Goal: Information Seeking & Learning: Learn about a topic

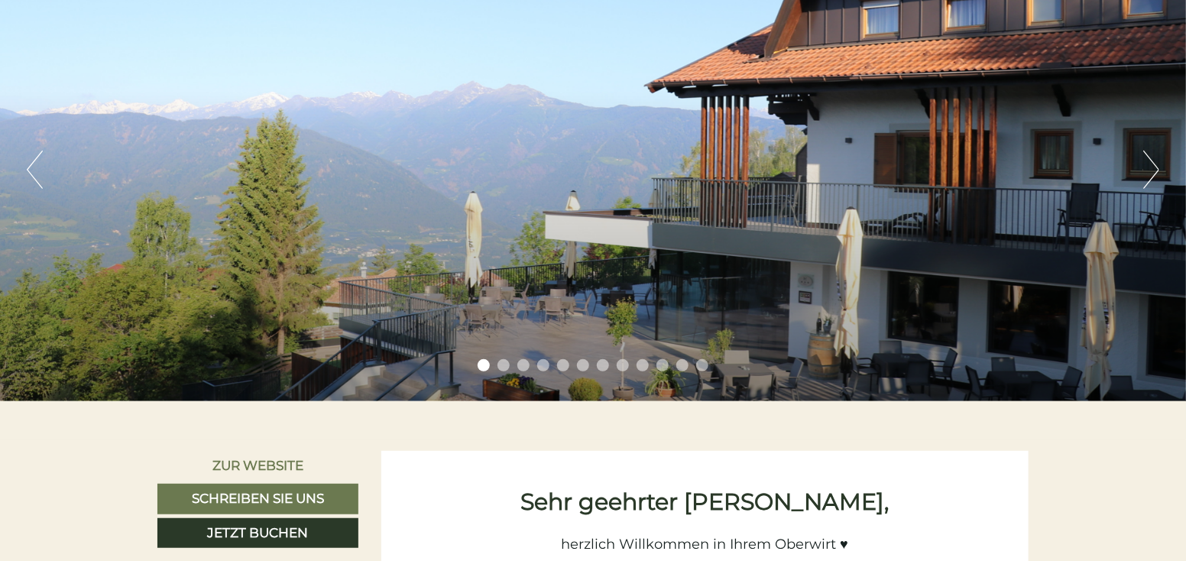
scroll to position [229, 0]
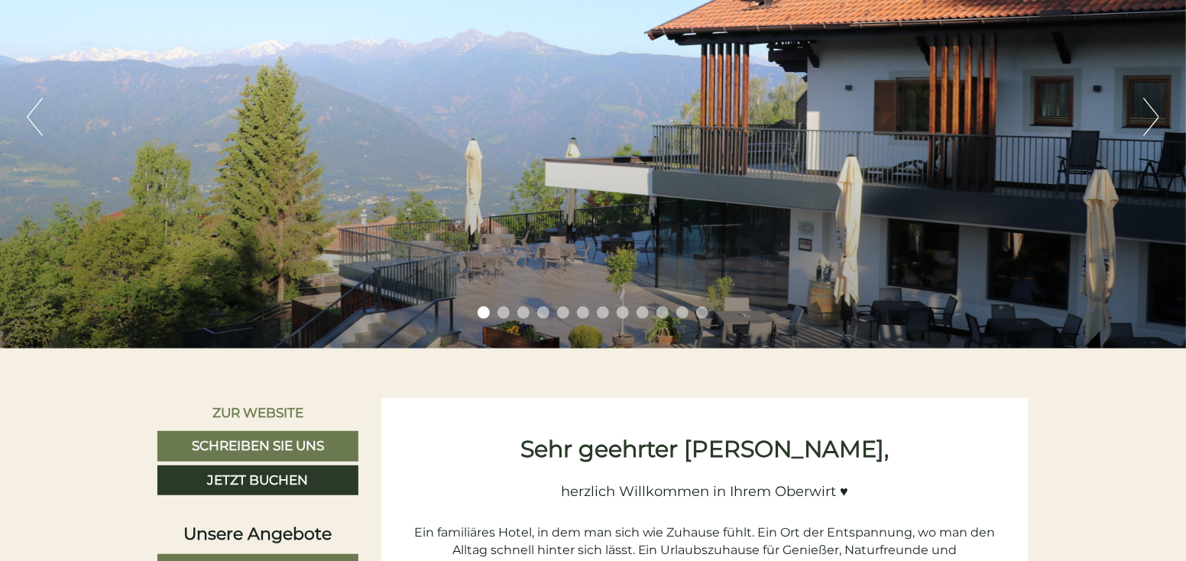
click at [1148, 129] on button "Next" at bounding box center [1151, 117] width 16 height 38
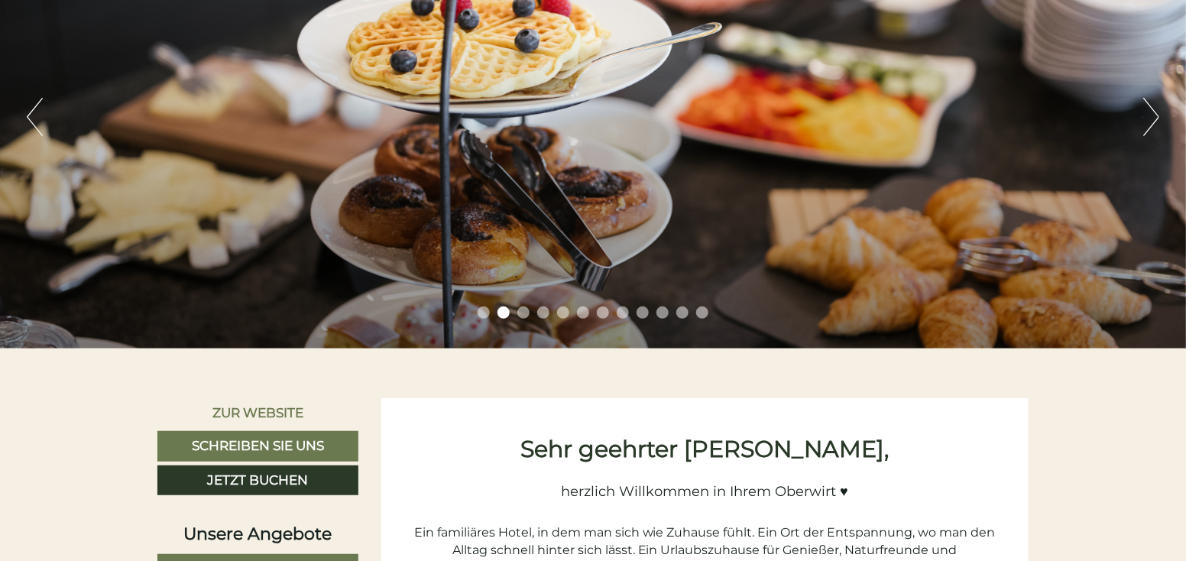
click at [1148, 129] on button "Next" at bounding box center [1151, 117] width 16 height 38
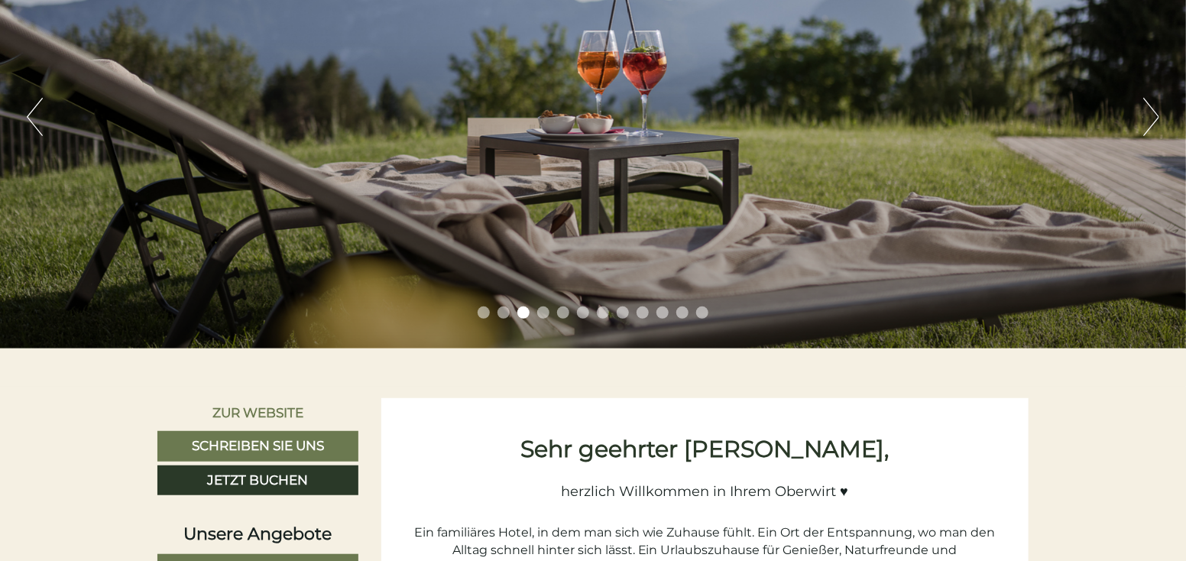
click at [1148, 129] on button "Next" at bounding box center [1151, 117] width 16 height 38
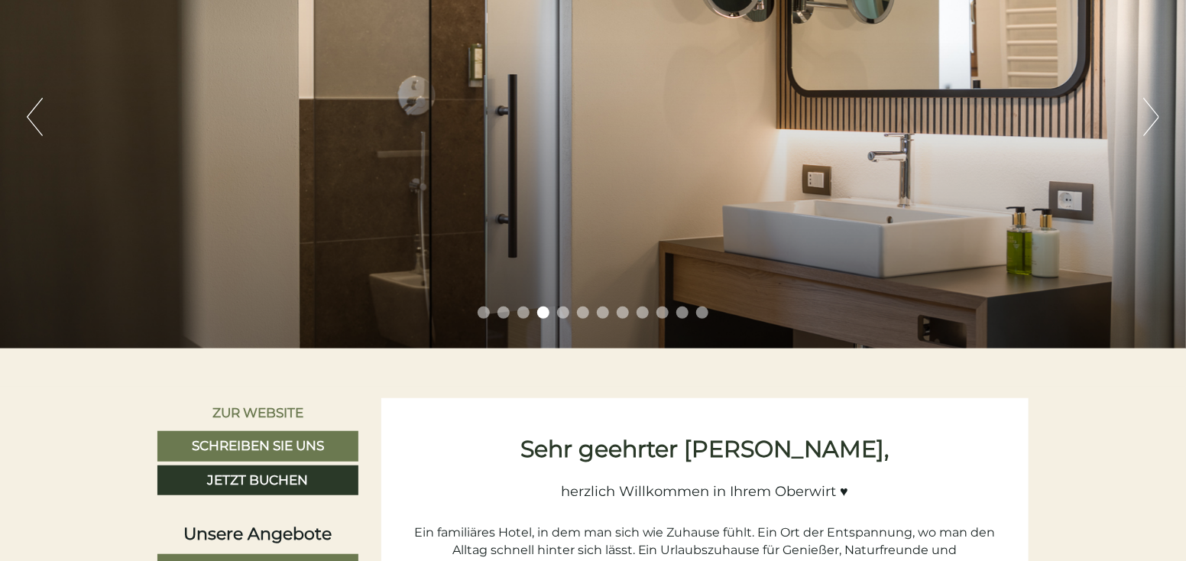
click at [1148, 129] on button "Next" at bounding box center [1151, 117] width 16 height 38
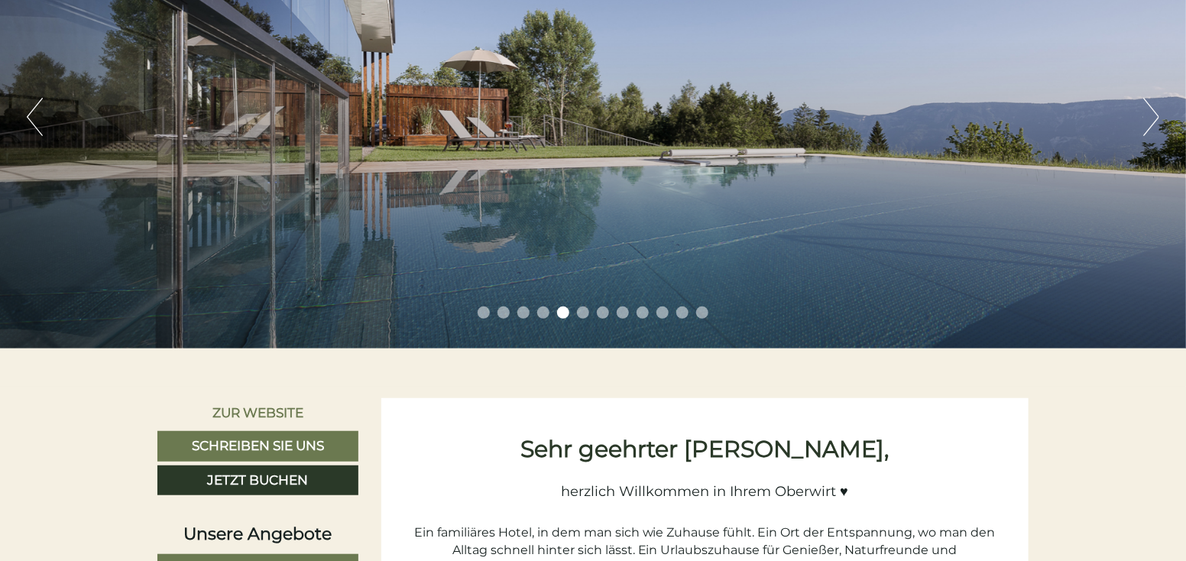
click at [1148, 129] on button "Next" at bounding box center [1151, 117] width 16 height 38
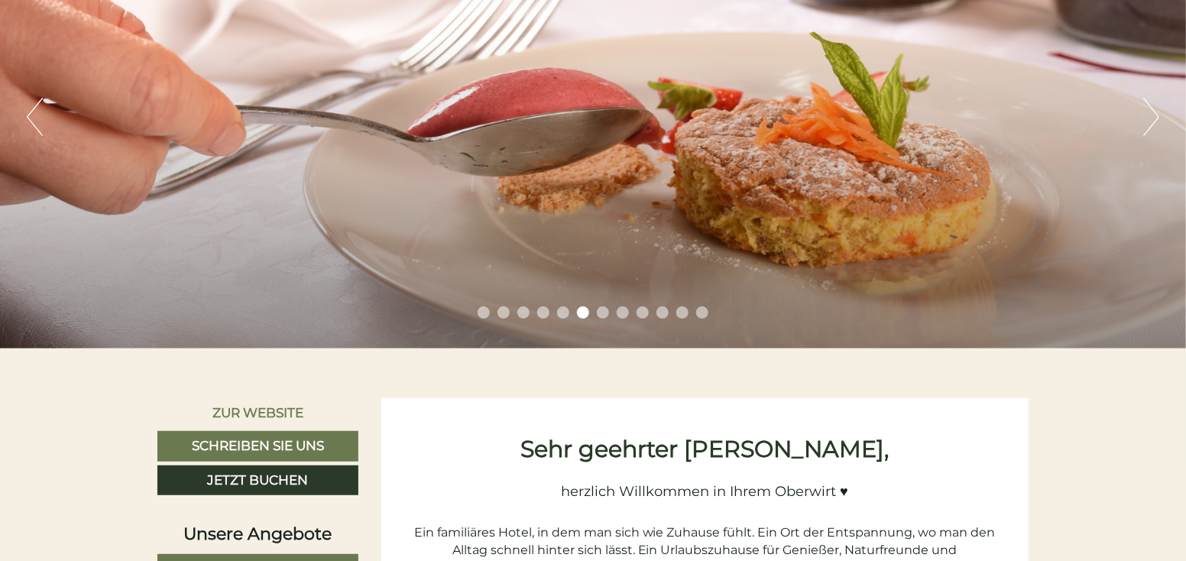
click at [1148, 129] on button "Next" at bounding box center [1151, 117] width 16 height 38
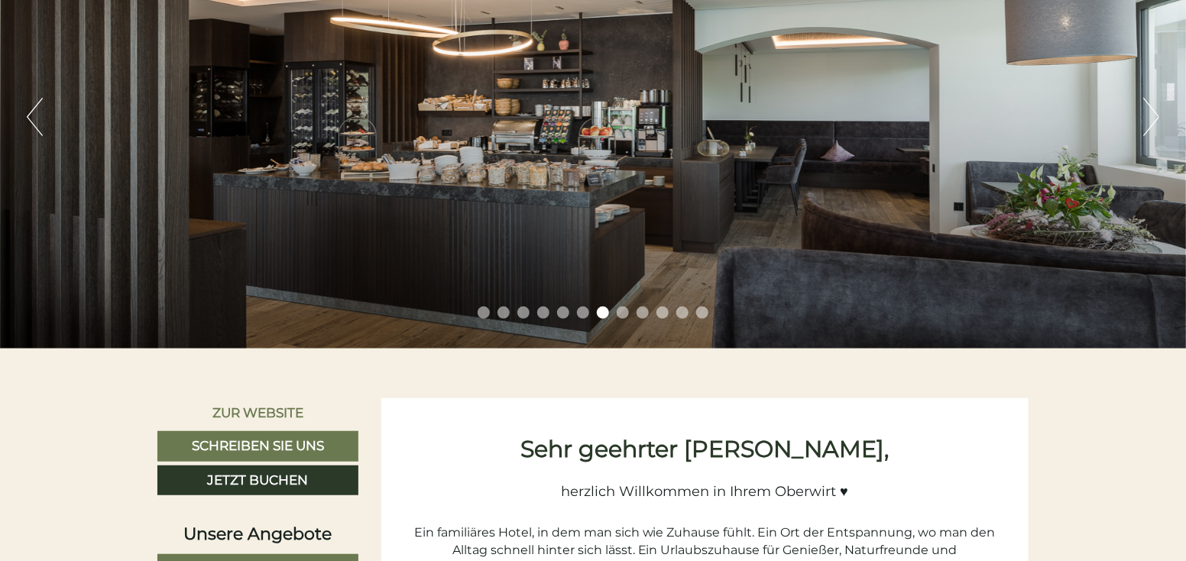
click at [1148, 129] on button "Next" at bounding box center [1151, 117] width 16 height 38
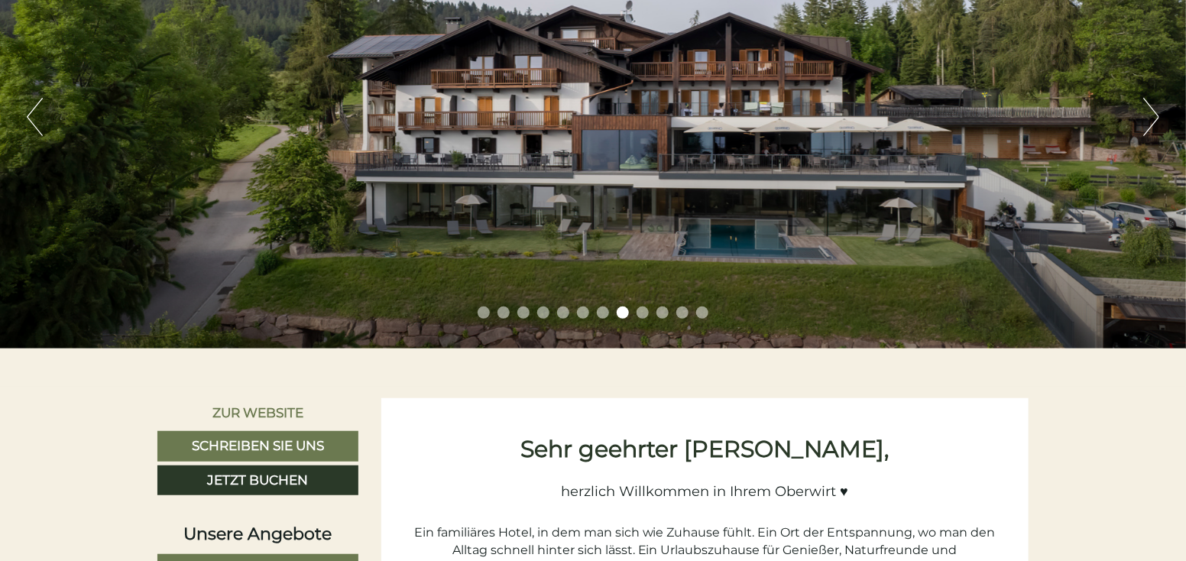
click at [1148, 129] on button "Next" at bounding box center [1151, 117] width 16 height 38
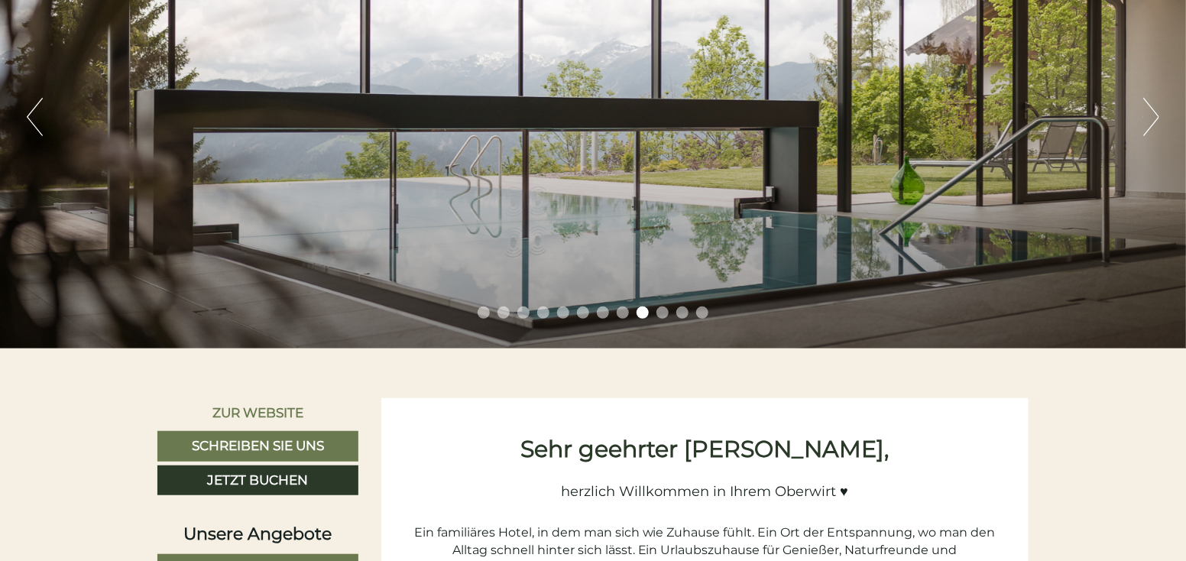
click at [1149, 128] on button "Next" at bounding box center [1151, 117] width 16 height 38
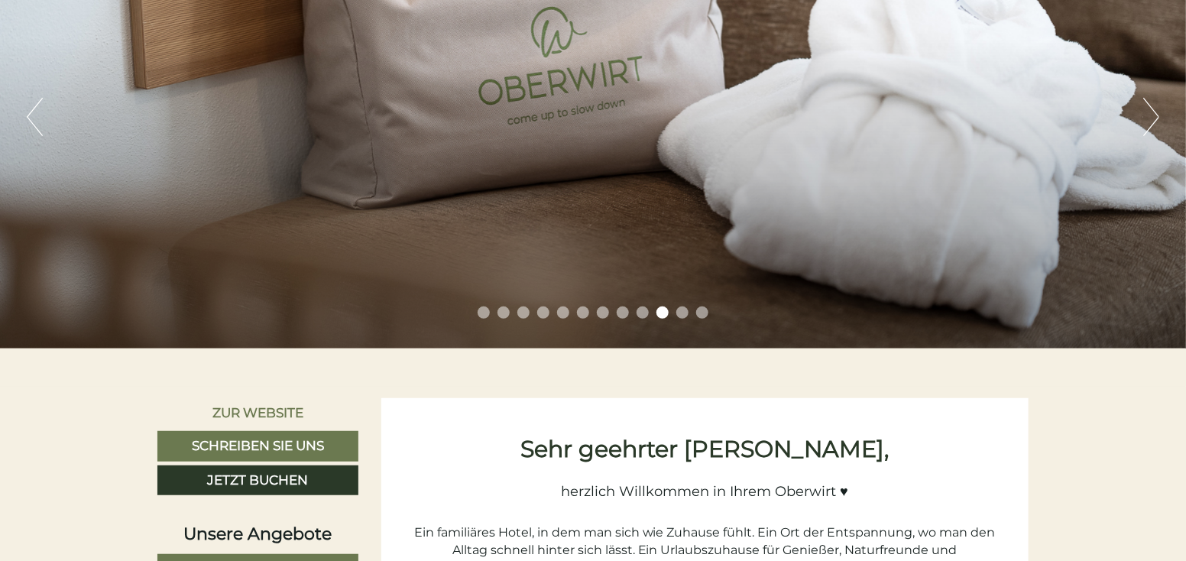
click at [1149, 128] on button "Next" at bounding box center [1151, 117] width 16 height 38
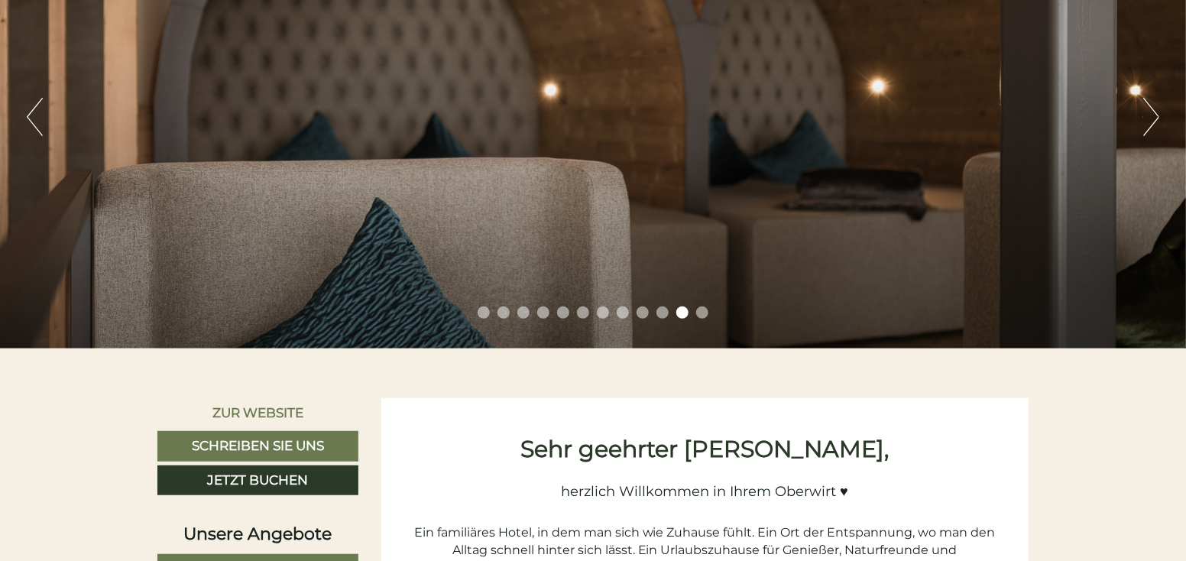
click at [1149, 128] on button "Next" at bounding box center [1151, 117] width 16 height 38
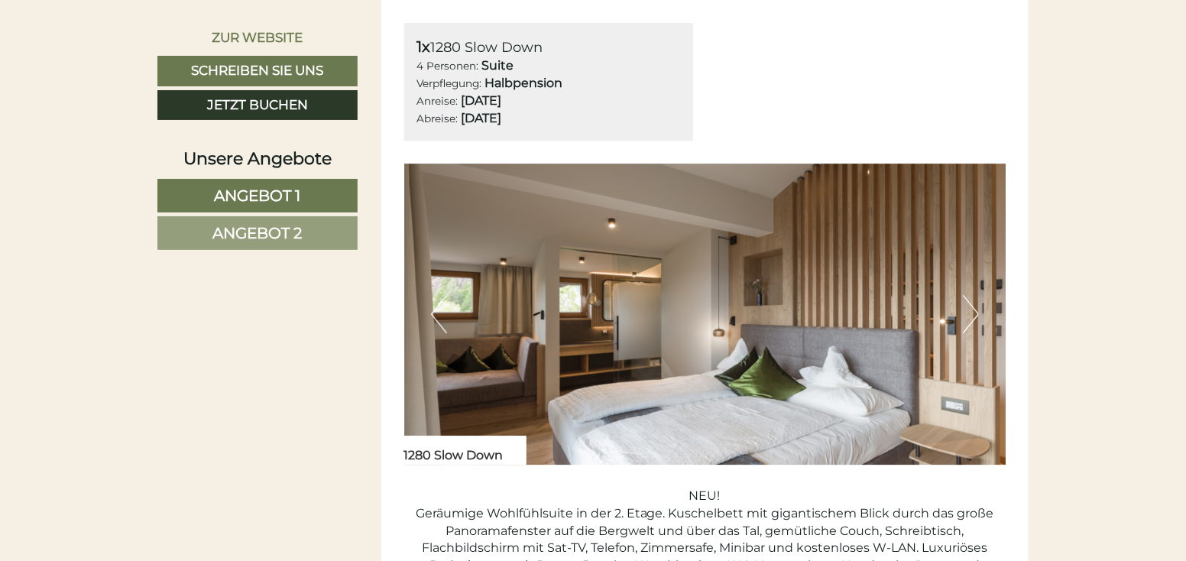
scroll to position [2140, 0]
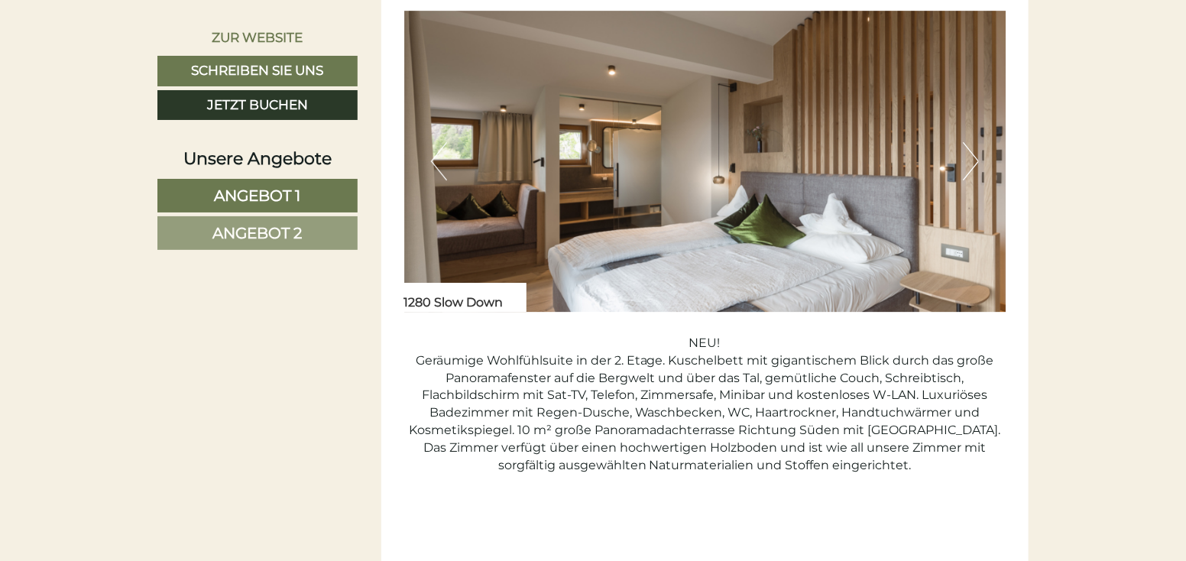
click at [979, 162] on img at bounding box center [705, 161] width 602 height 301
click at [975, 162] on button "Next" at bounding box center [971, 161] width 16 height 38
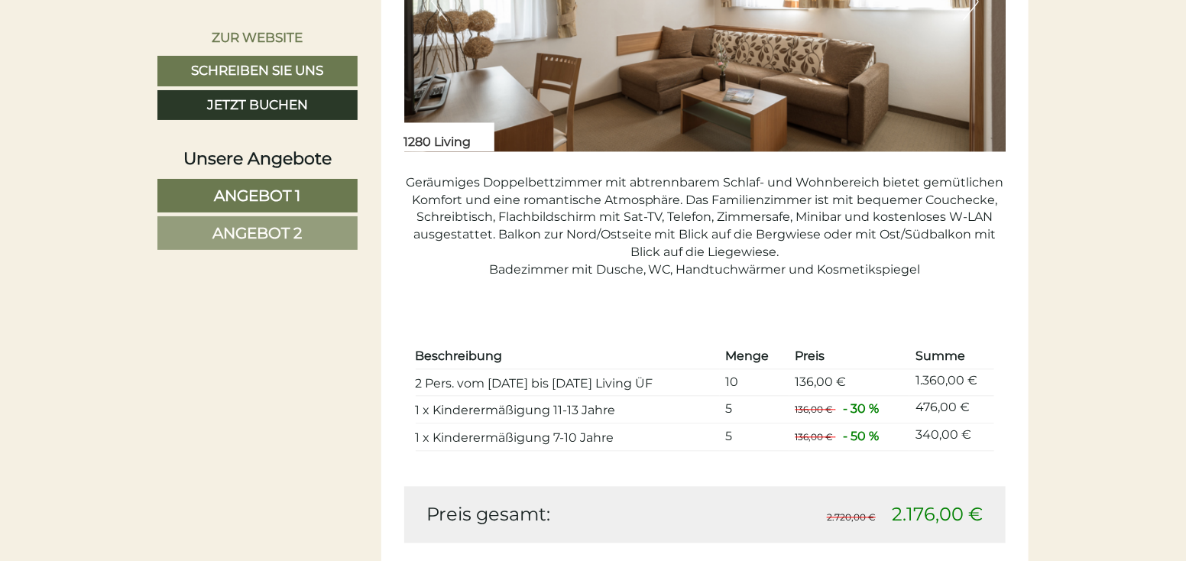
scroll to position [994, 0]
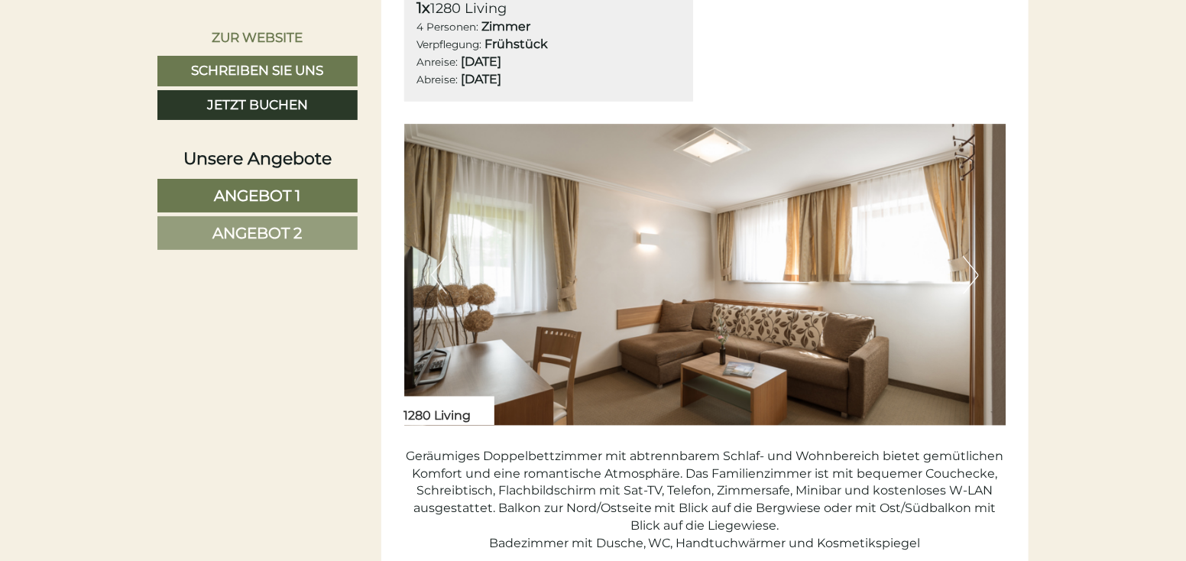
click at [963, 271] on button "Next" at bounding box center [971, 275] width 16 height 38
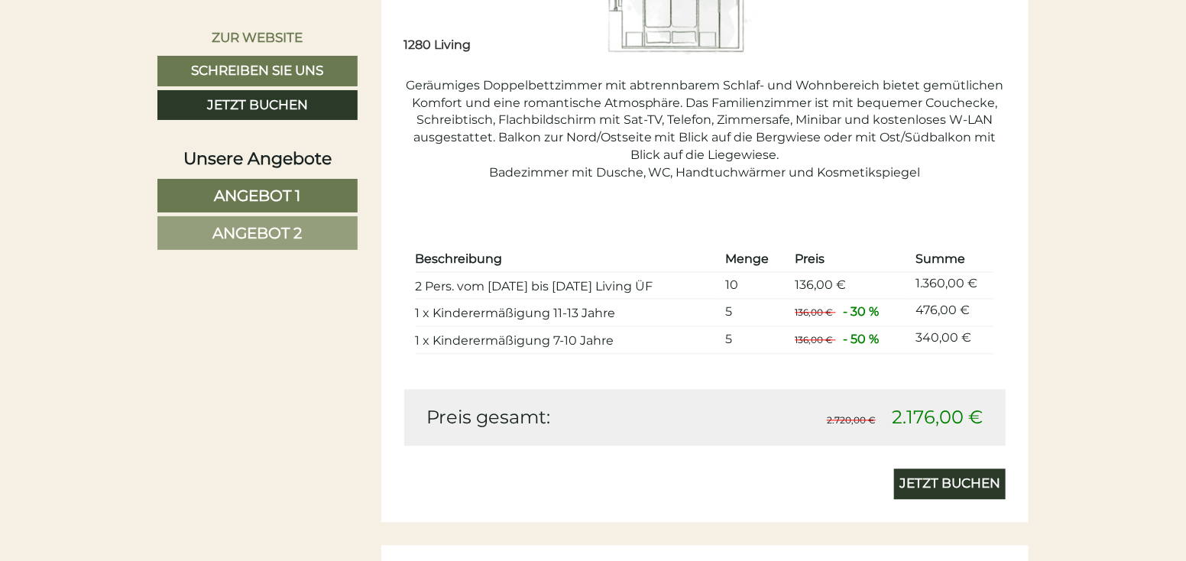
scroll to position [1452, 0]
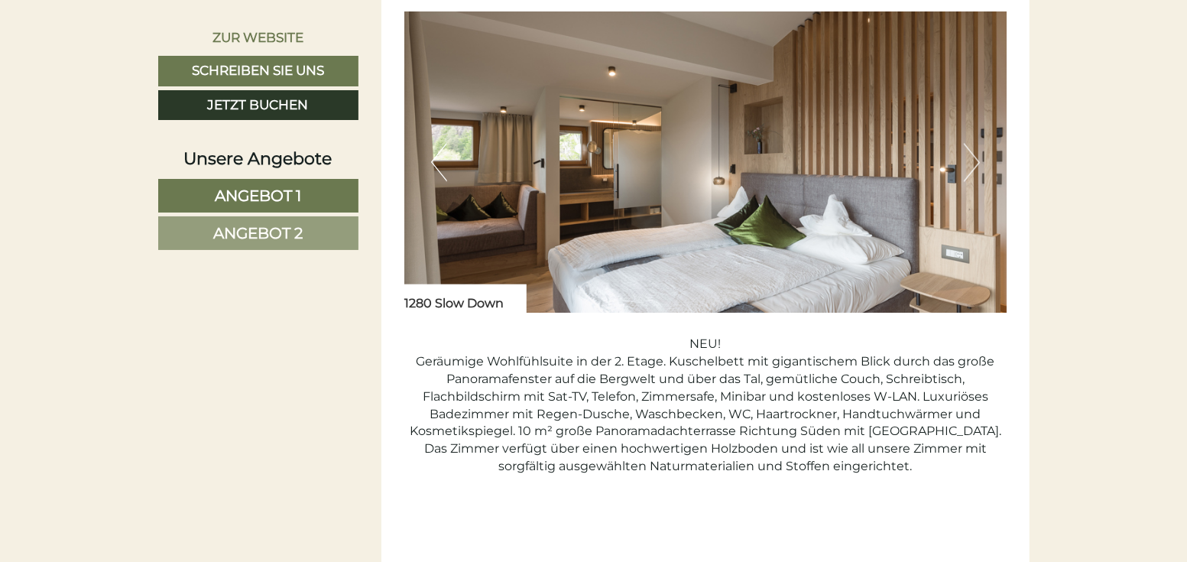
scroll to position [2140, 0]
click at [973, 160] on button "Next" at bounding box center [972, 161] width 16 height 38
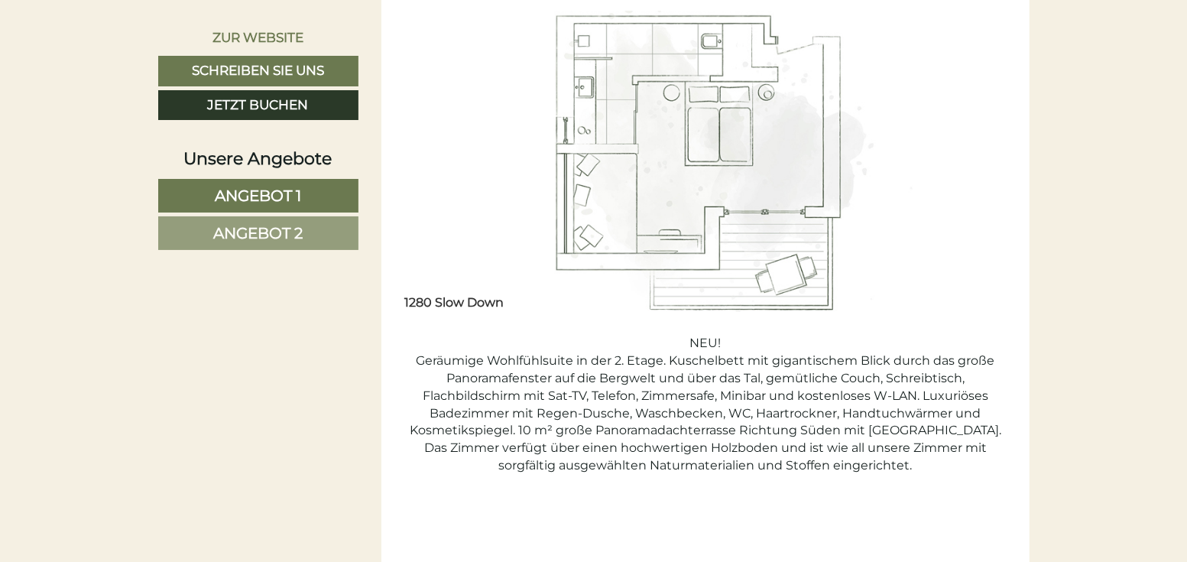
click at [973, 160] on button "Next" at bounding box center [972, 161] width 16 height 38
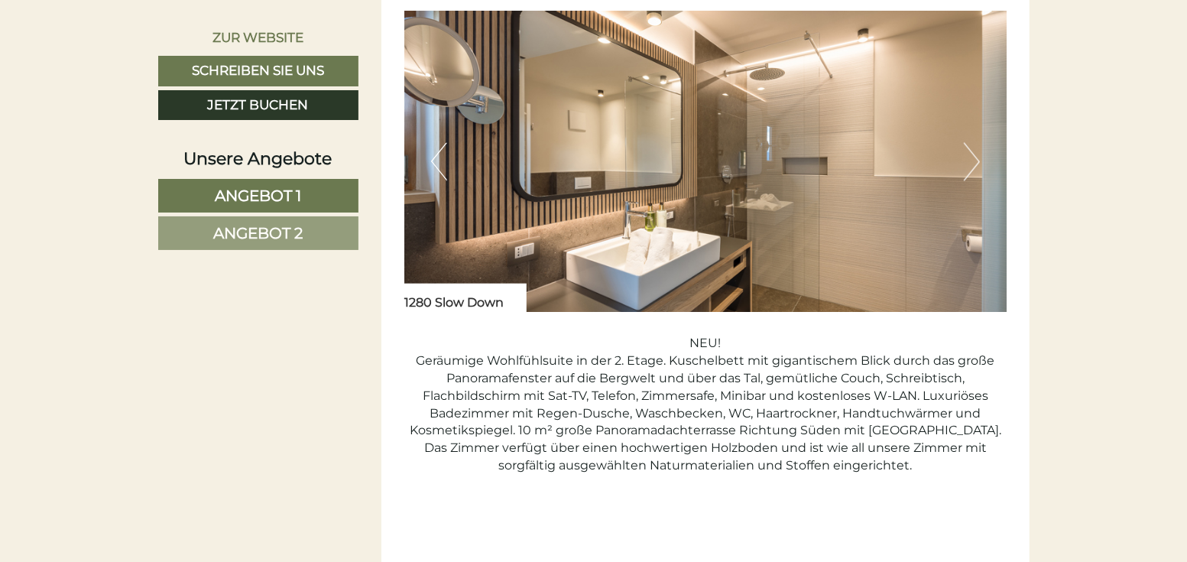
click at [973, 160] on button "Next" at bounding box center [972, 161] width 16 height 38
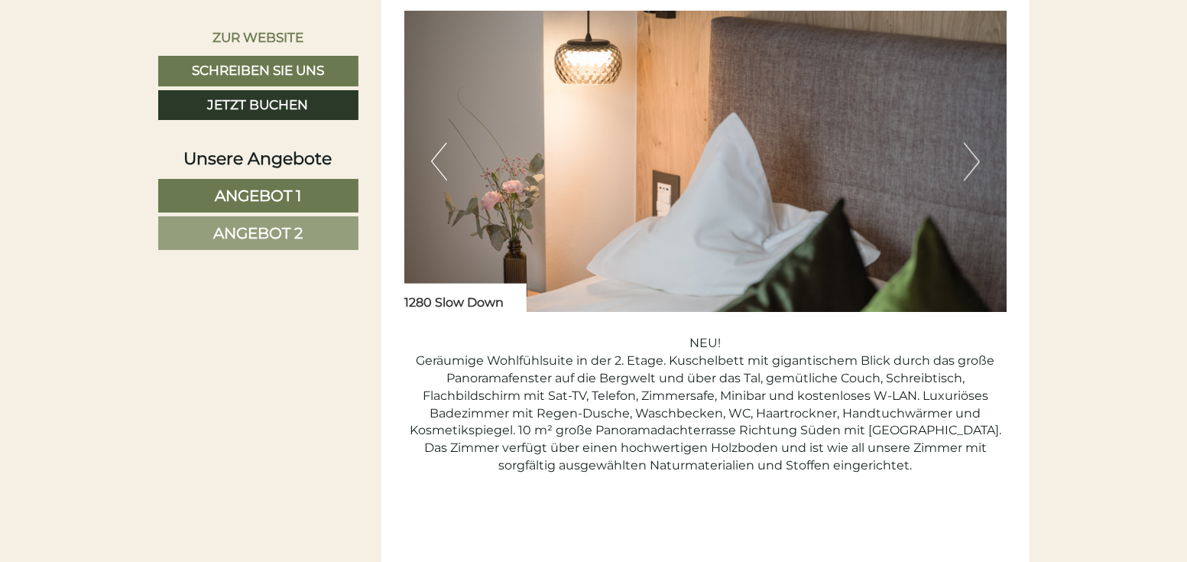
click at [973, 160] on button "Next" at bounding box center [972, 161] width 16 height 38
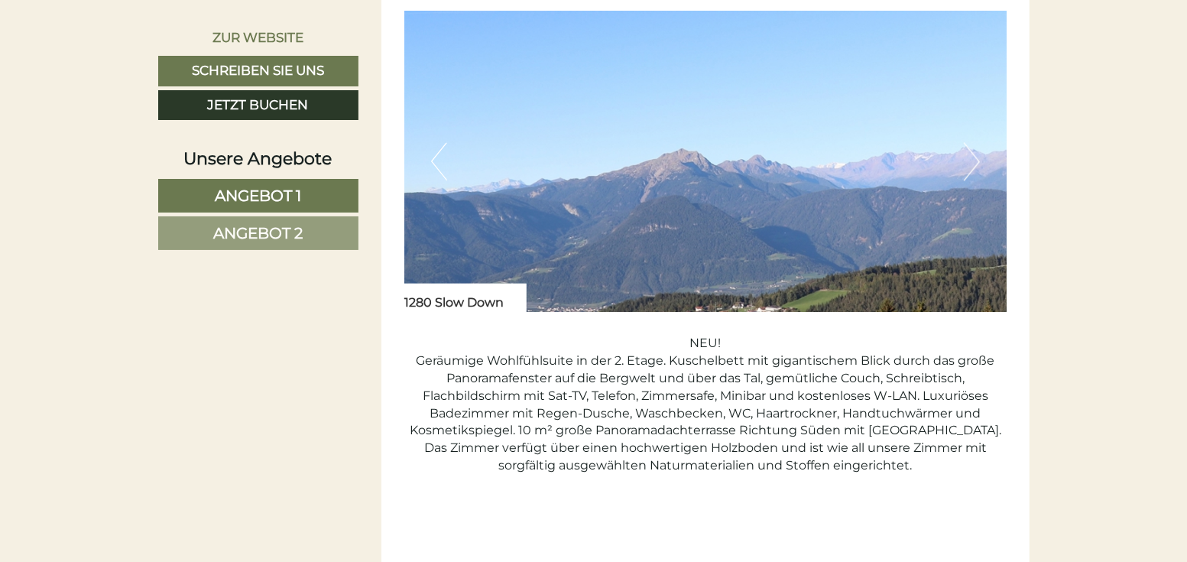
click at [973, 160] on button "Next" at bounding box center [972, 161] width 16 height 38
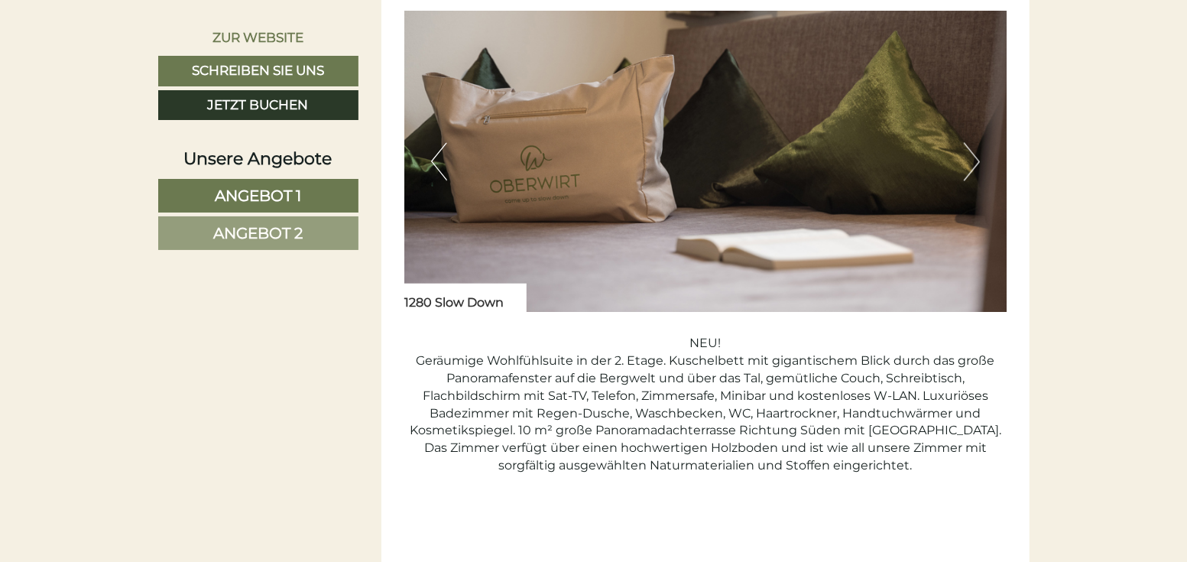
click at [973, 160] on button "Next" at bounding box center [972, 161] width 16 height 38
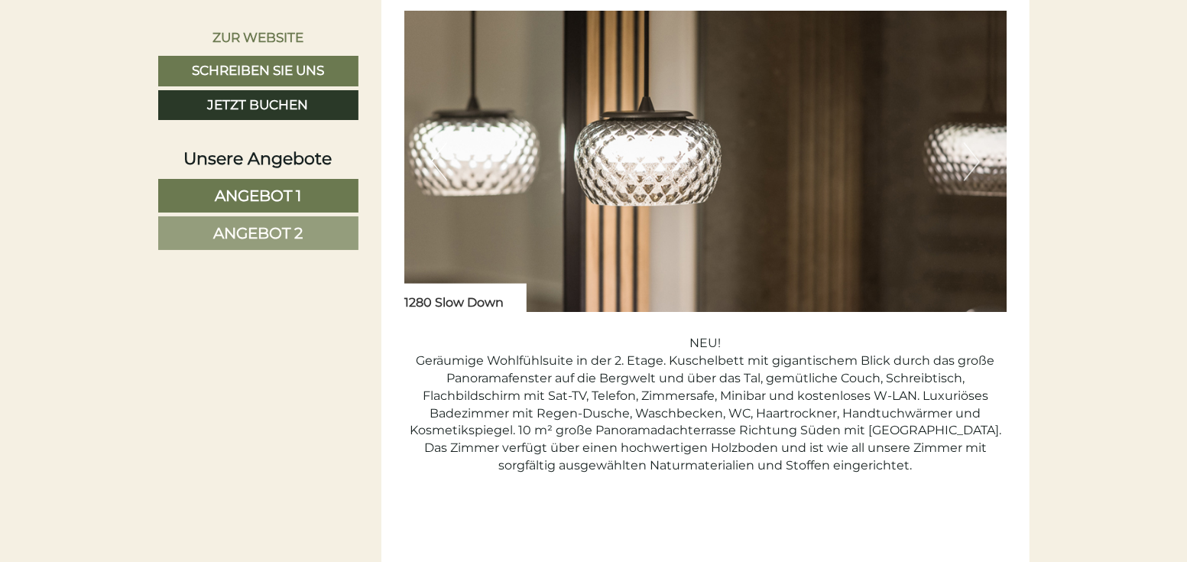
click at [973, 160] on button "Next" at bounding box center [972, 161] width 16 height 38
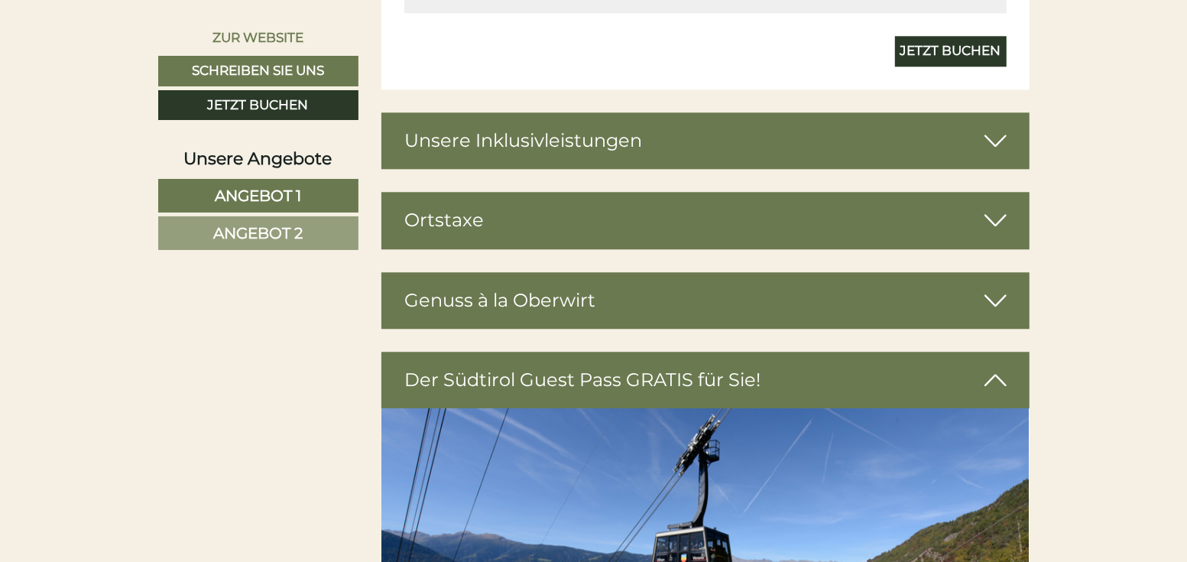
scroll to position [2904, 0]
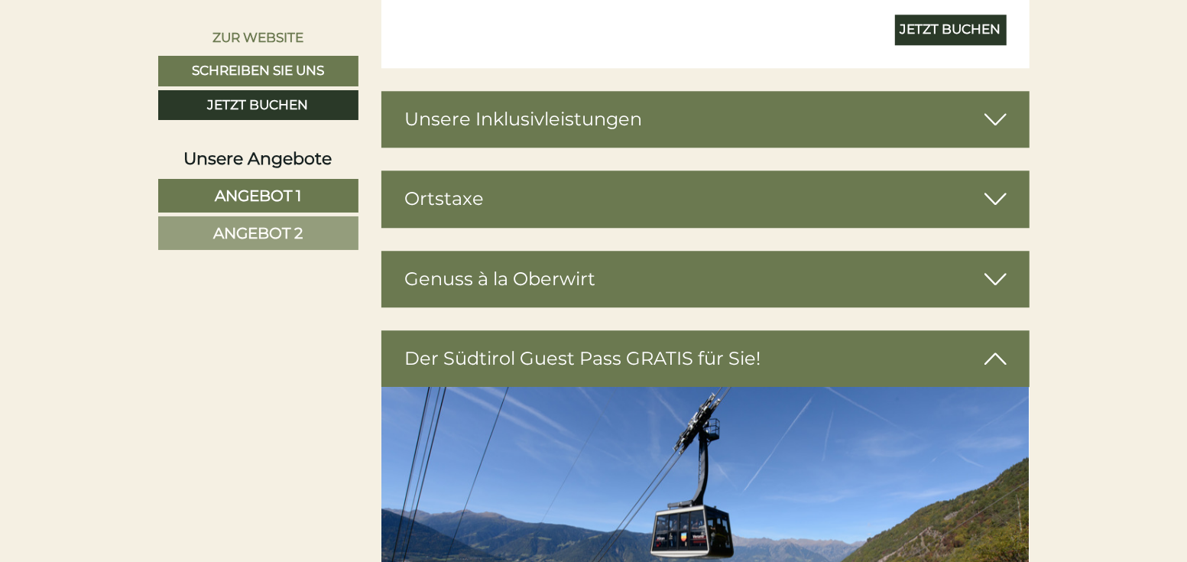
click at [653, 128] on div "Unsere Inklusivleistungen" at bounding box center [705, 119] width 648 height 57
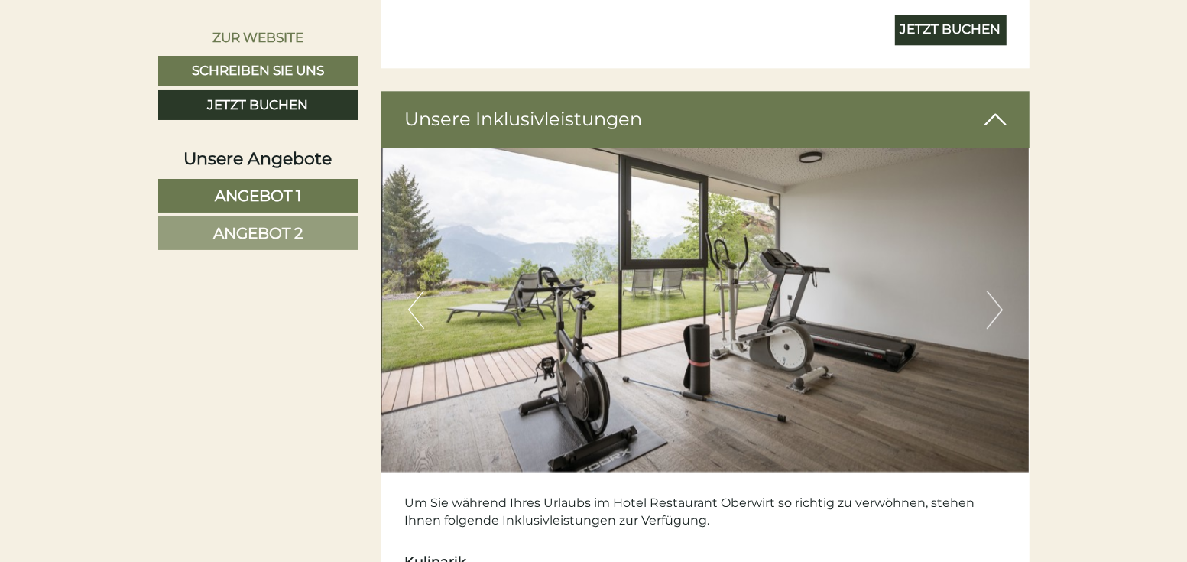
click at [995, 302] on button "Next" at bounding box center [995, 309] width 16 height 38
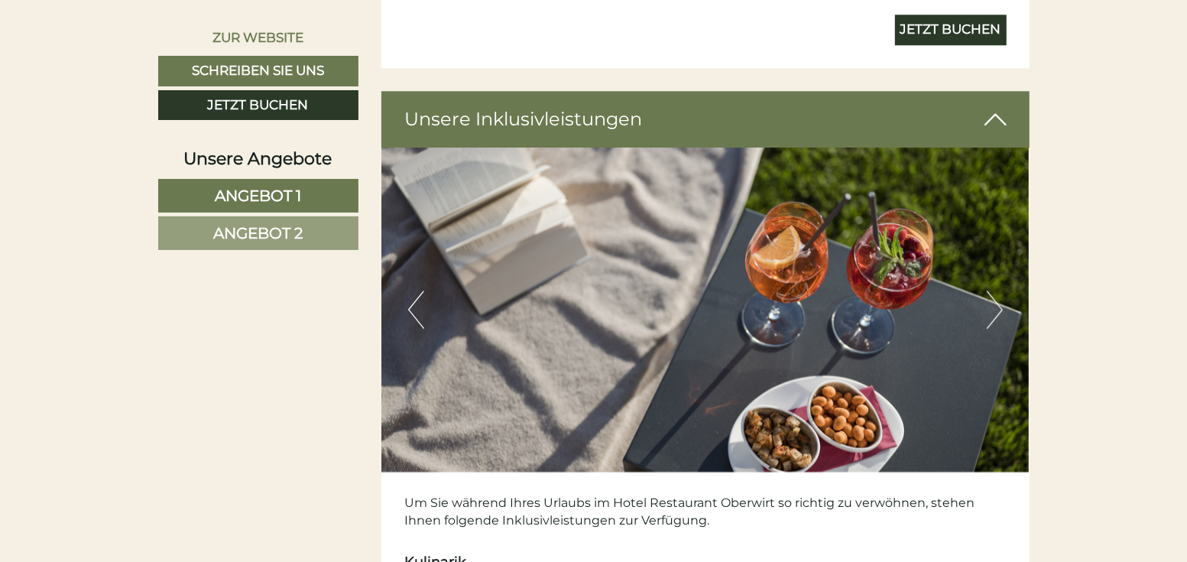
click at [995, 302] on button "Next" at bounding box center [995, 309] width 16 height 38
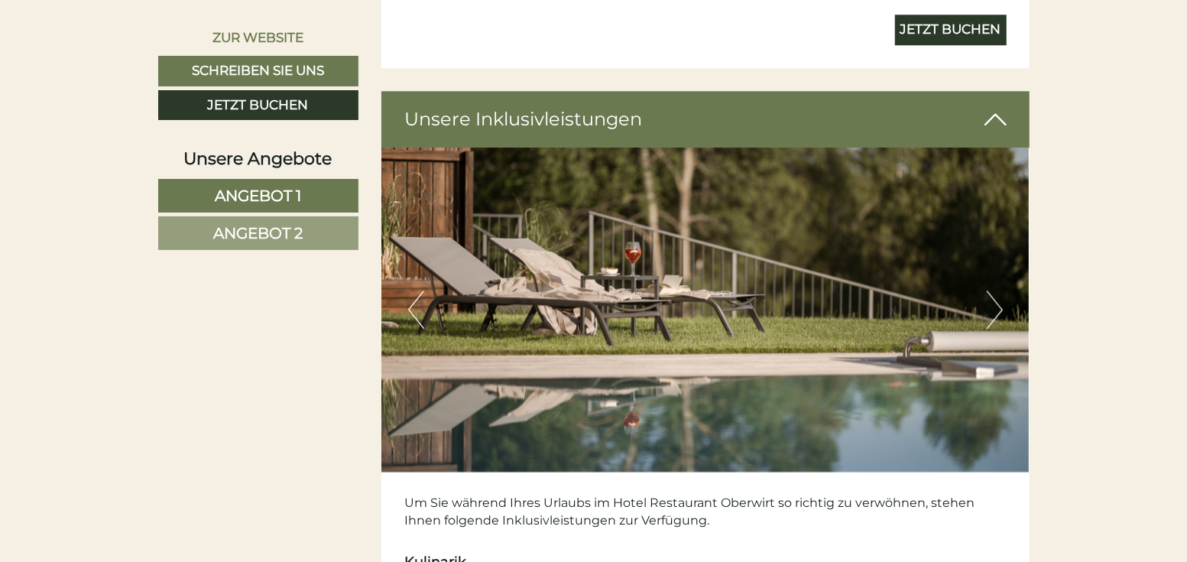
click at [995, 302] on button "Next" at bounding box center [995, 309] width 16 height 38
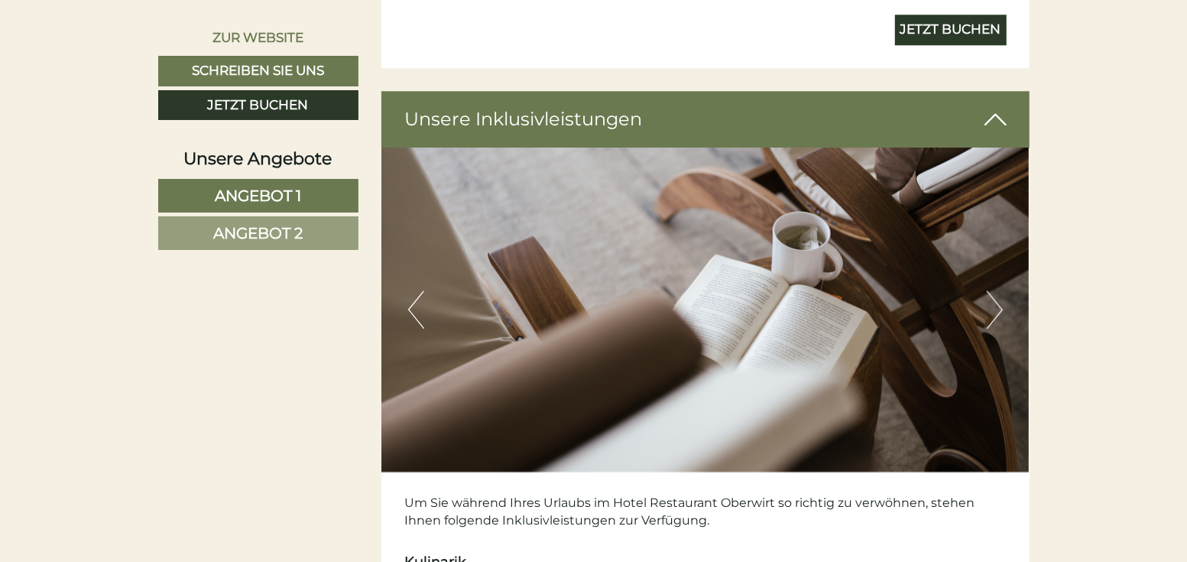
click at [995, 302] on button "Next" at bounding box center [995, 309] width 16 height 38
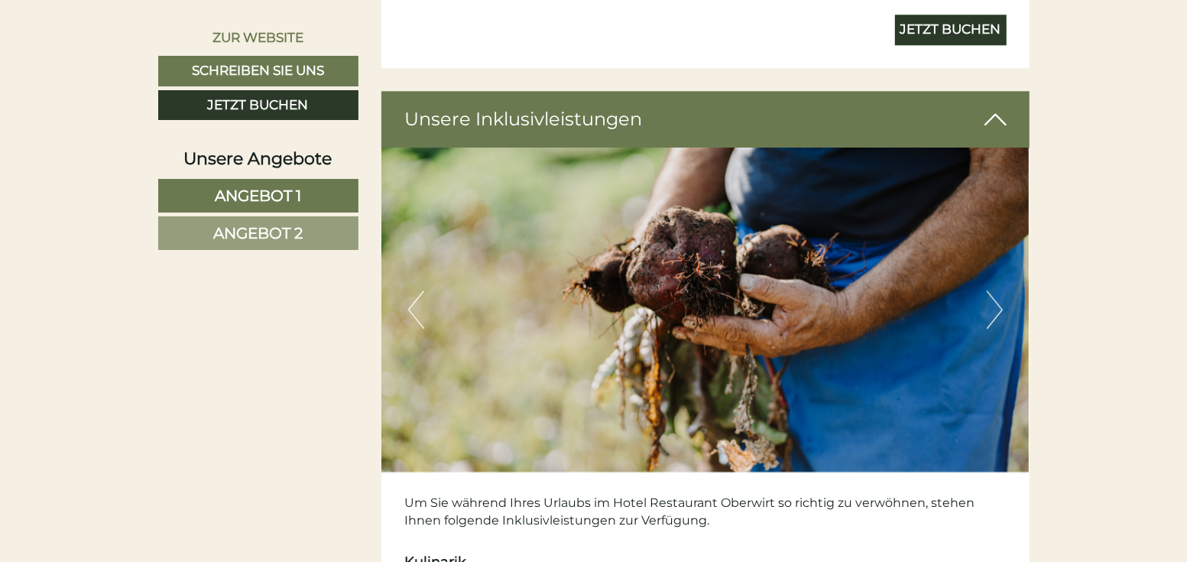
click at [995, 302] on button "Next" at bounding box center [995, 309] width 16 height 38
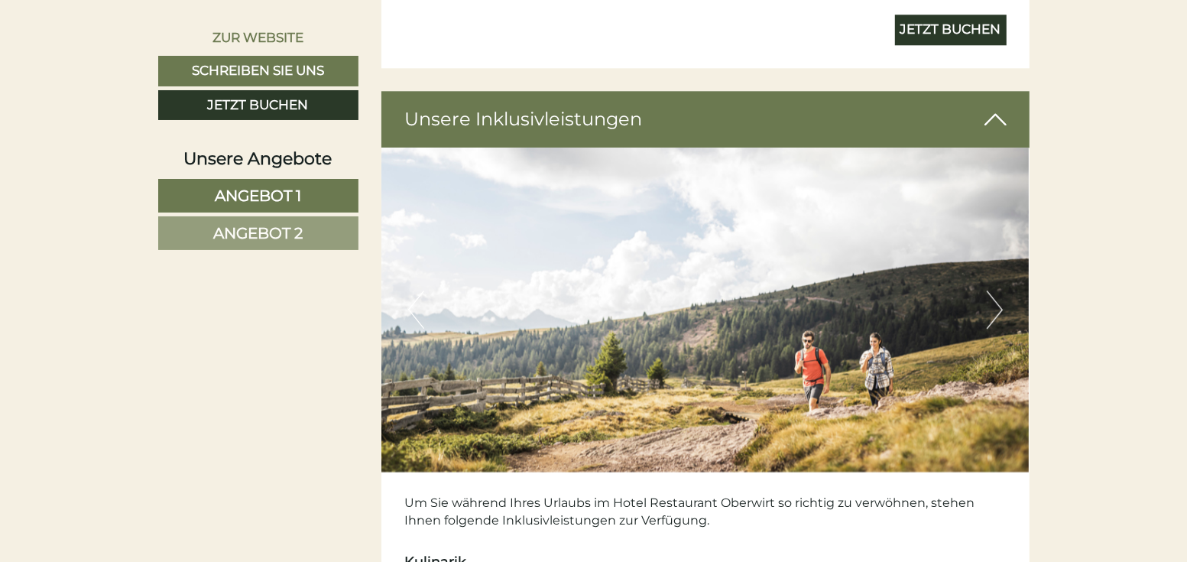
click at [995, 302] on button "Next" at bounding box center [995, 309] width 16 height 38
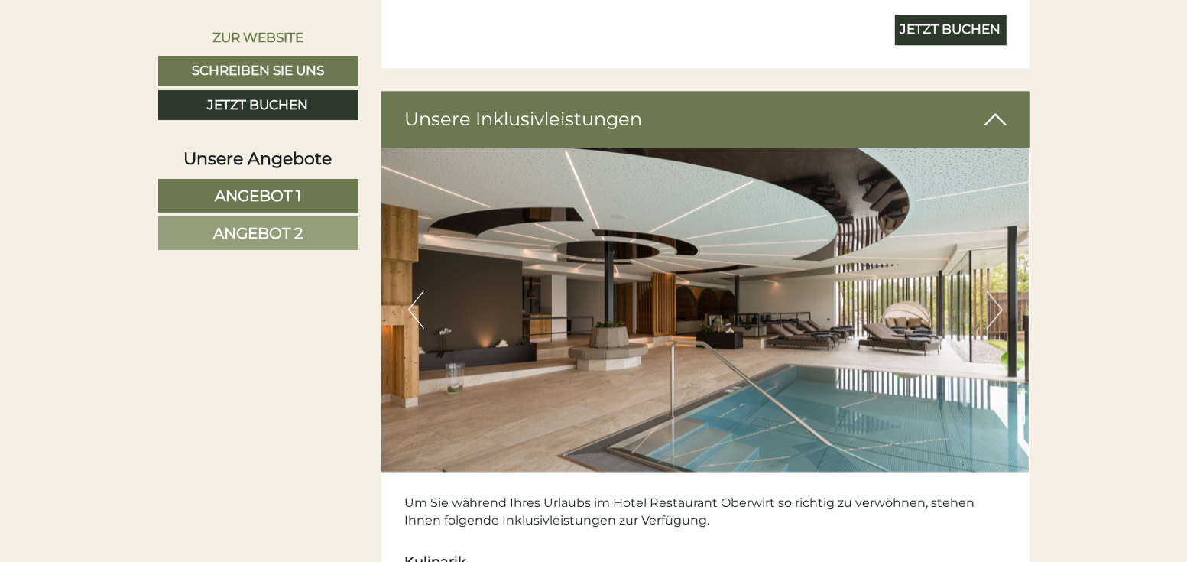
click at [995, 302] on button "Next" at bounding box center [995, 309] width 16 height 38
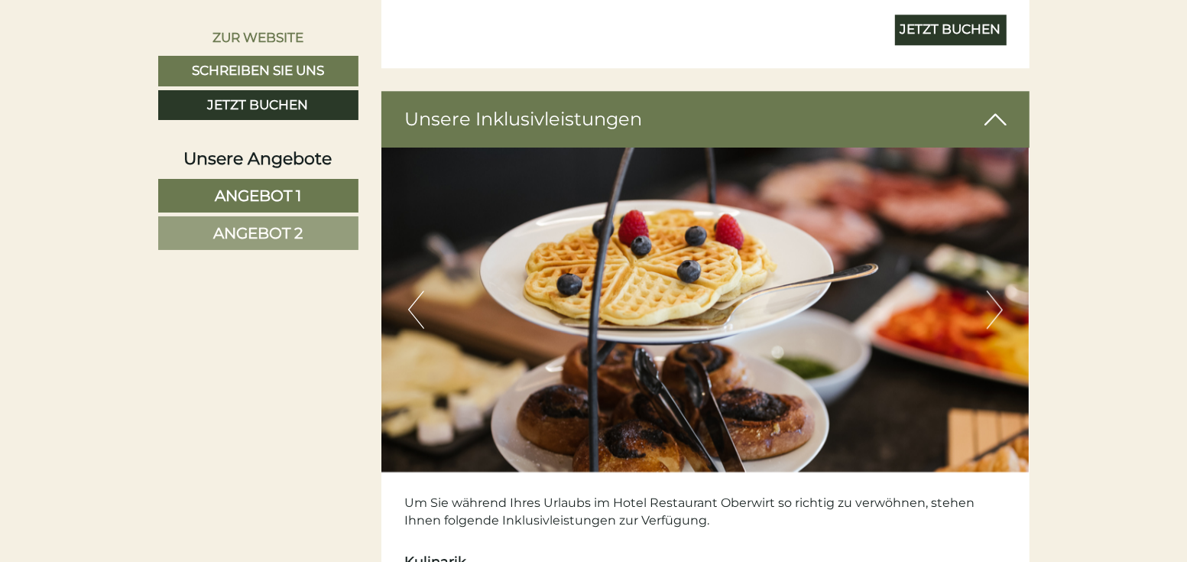
click at [995, 302] on button "Next" at bounding box center [995, 309] width 16 height 38
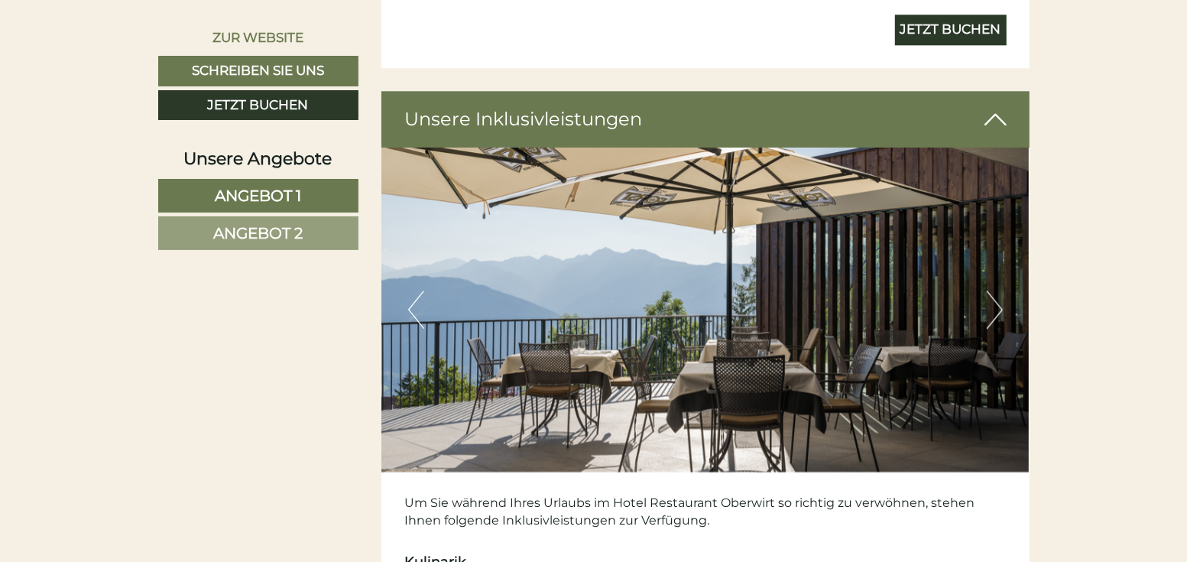
click at [995, 302] on button "Next" at bounding box center [995, 309] width 16 height 38
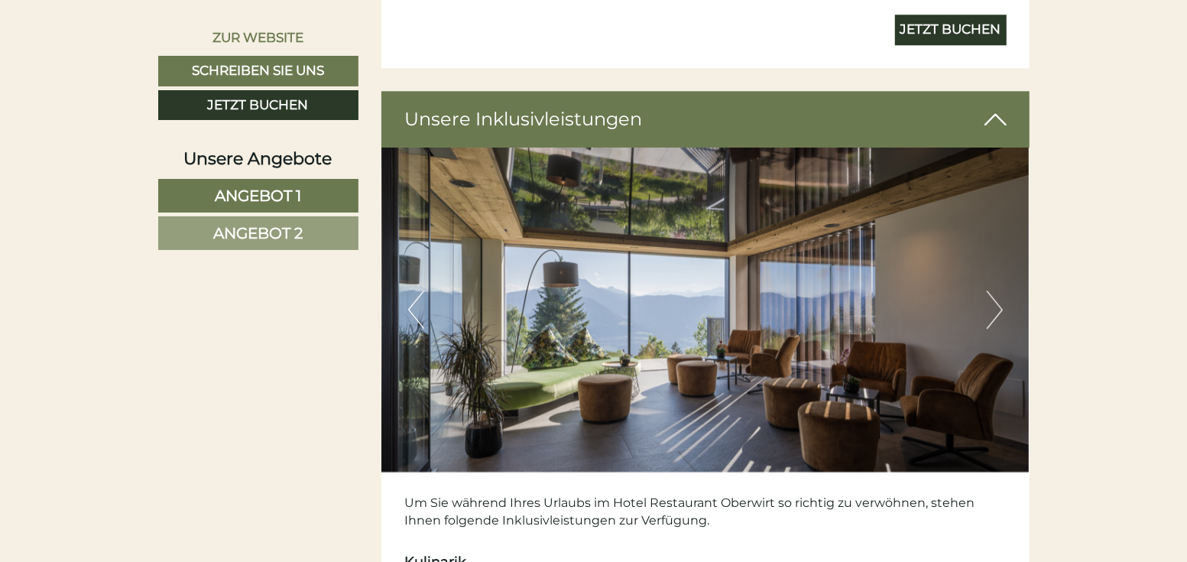
click at [995, 302] on button "Next" at bounding box center [995, 309] width 16 height 38
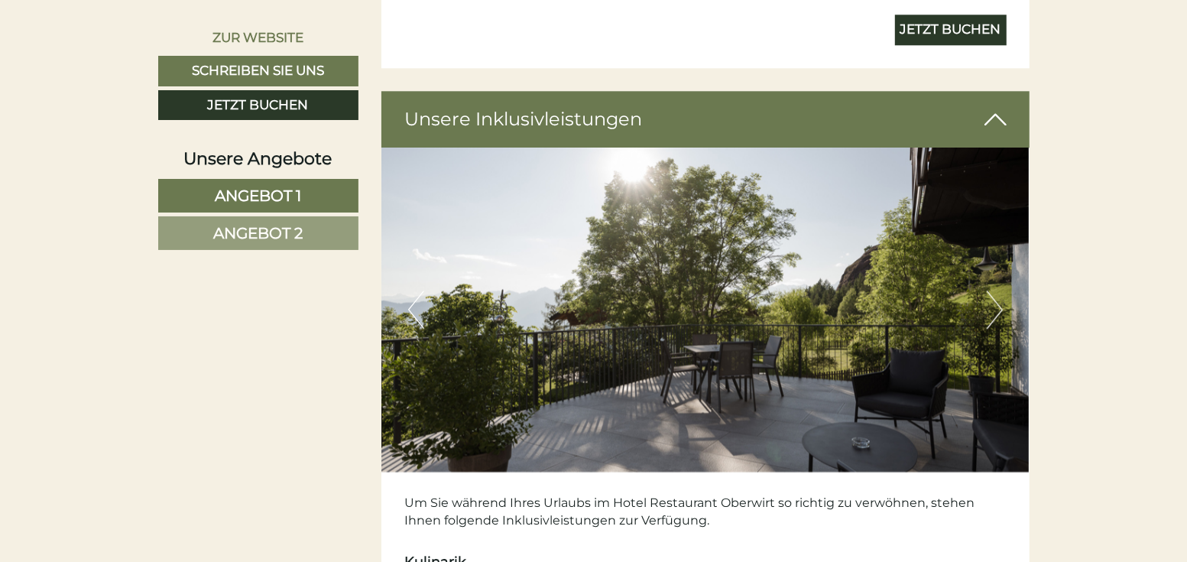
click at [995, 302] on button "Next" at bounding box center [995, 309] width 16 height 38
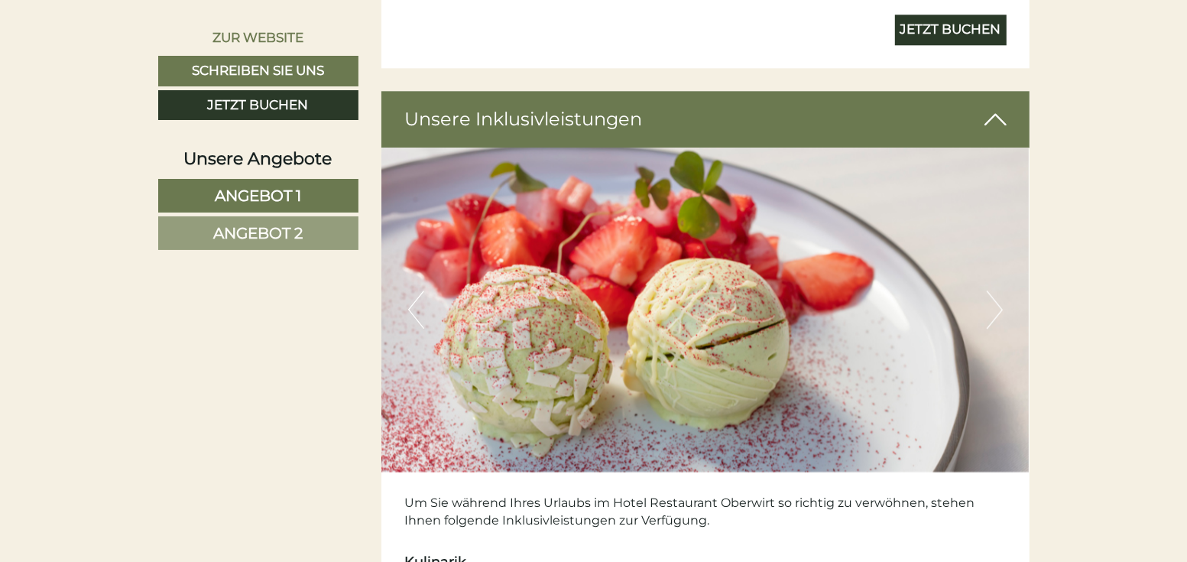
click at [995, 302] on button "Next" at bounding box center [995, 309] width 16 height 38
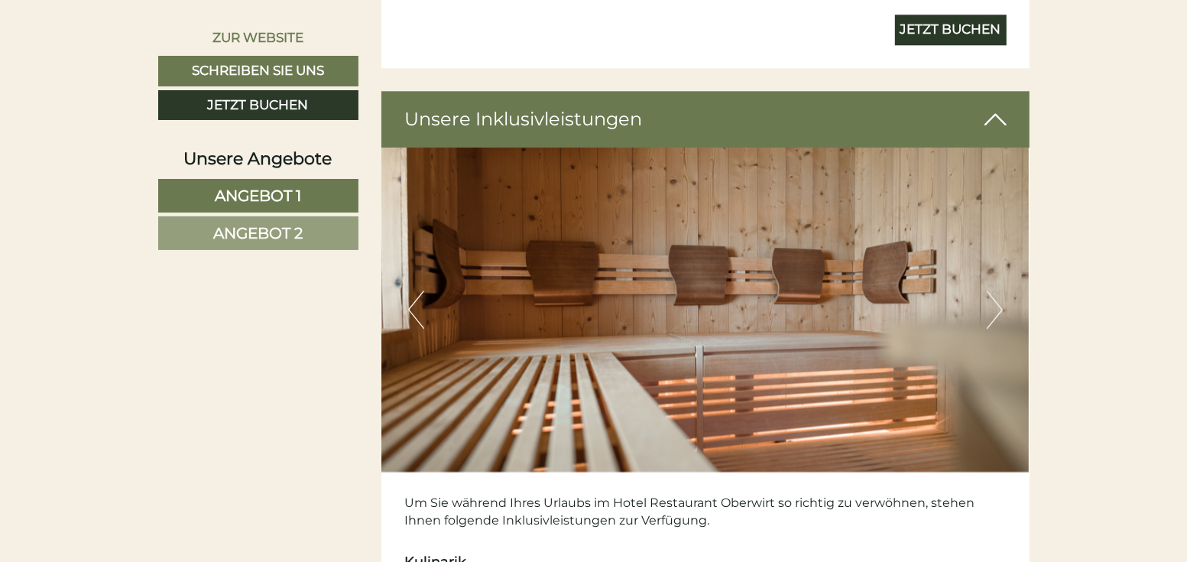
click at [995, 302] on button "Next" at bounding box center [995, 309] width 16 height 38
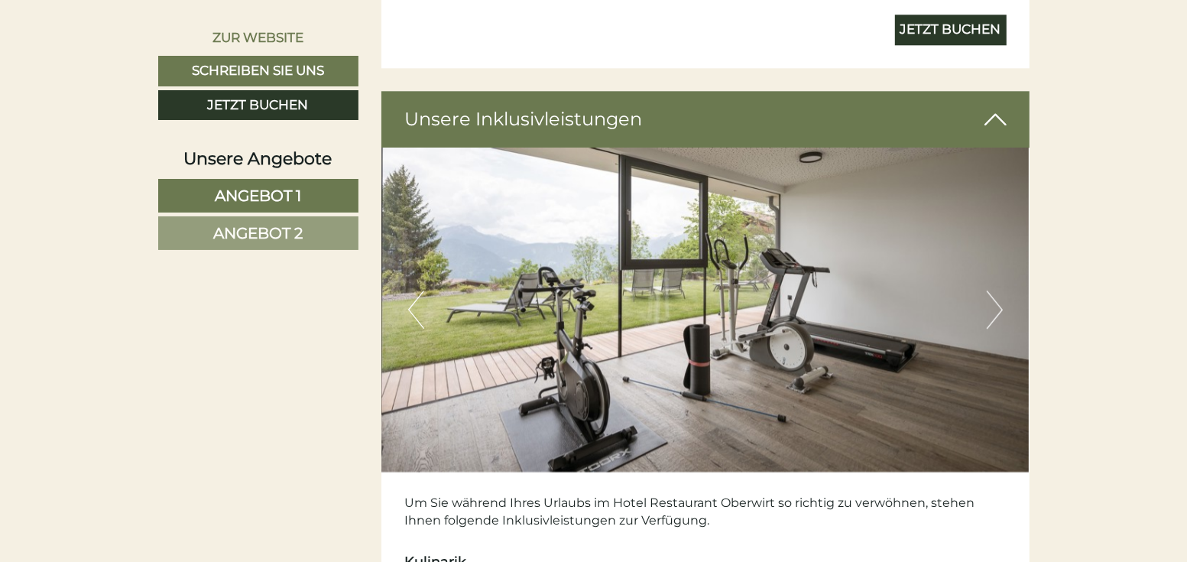
click at [995, 302] on button "Next" at bounding box center [995, 309] width 16 height 38
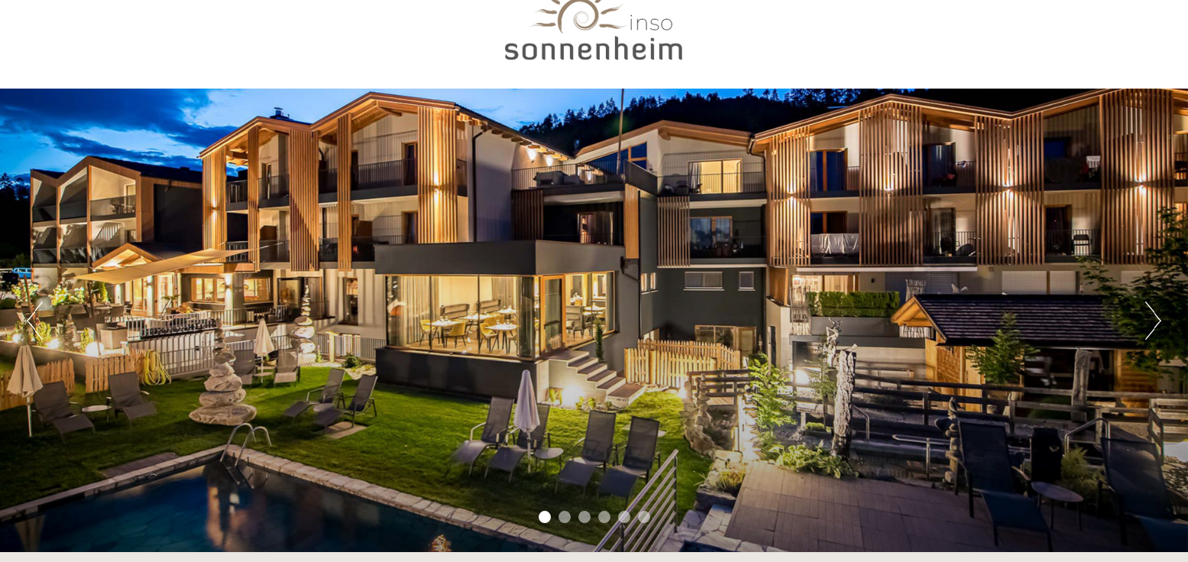
scroll to position [76, 0]
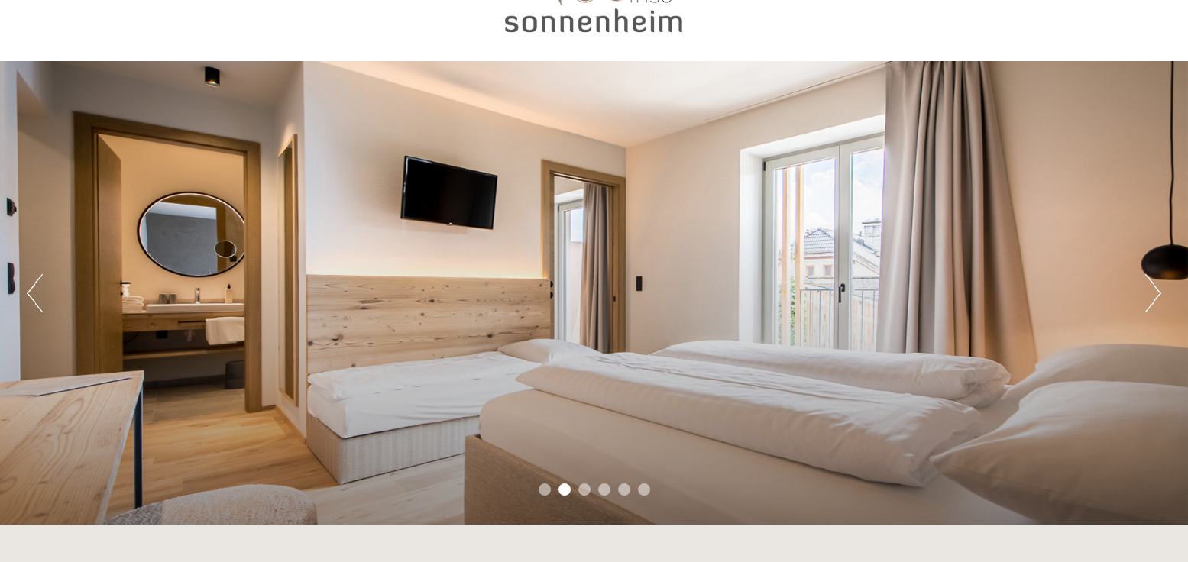
click at [1151, 300] on button "Next" at bounding box center [1154, 293] width 16 height 38
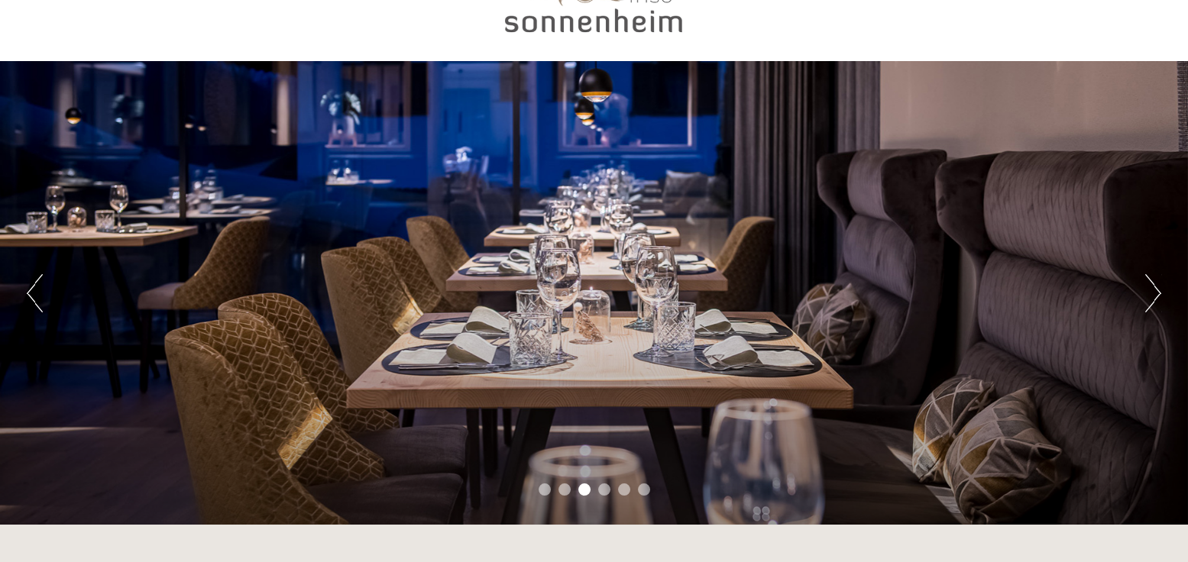
click at [1151, 300] on button "Next" at bounding box center [1154, 293] width 16 height 38
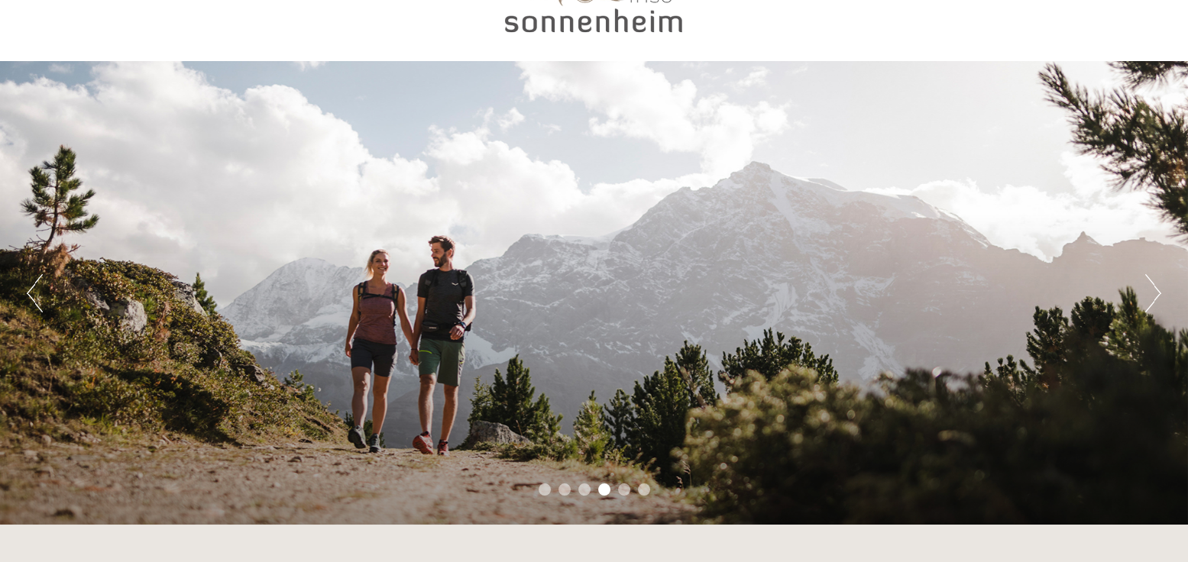
click at [1151, 300] on button "Next" at bounding box center [1154, 293] width 16 height 38
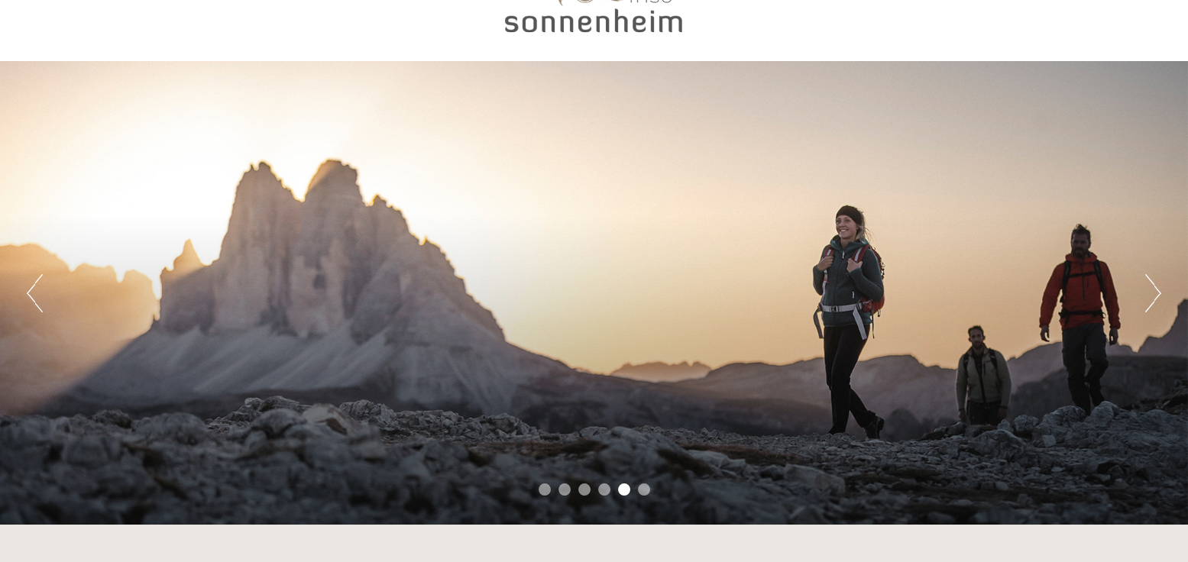
click at [1151, 300] on button "Next" at bounding box center [1154, 293] width 16 height 38
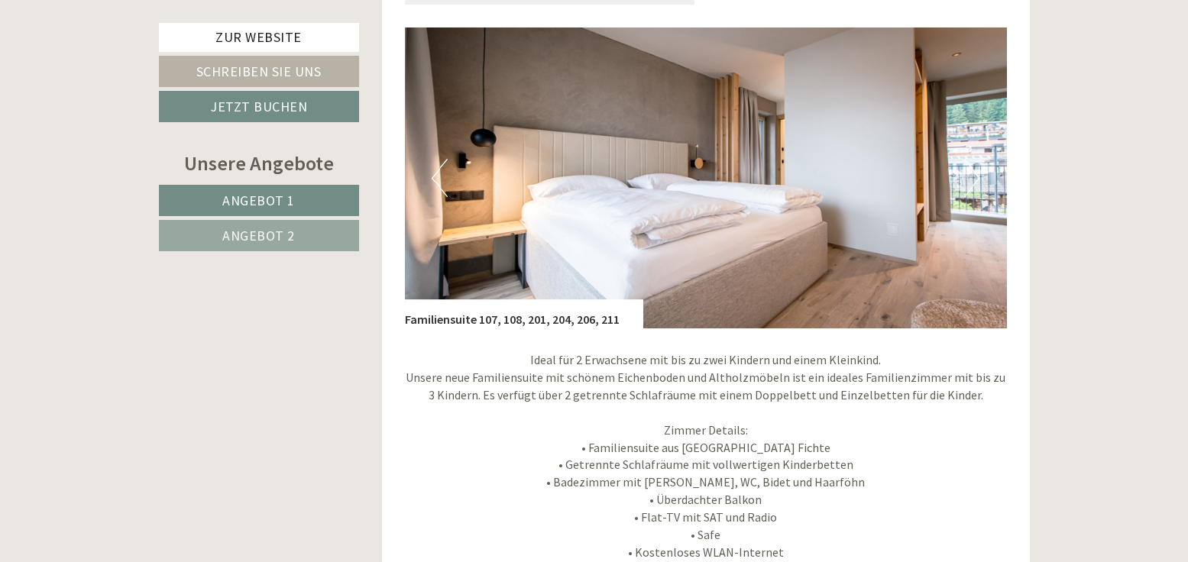
scroll to position [1146, 0]
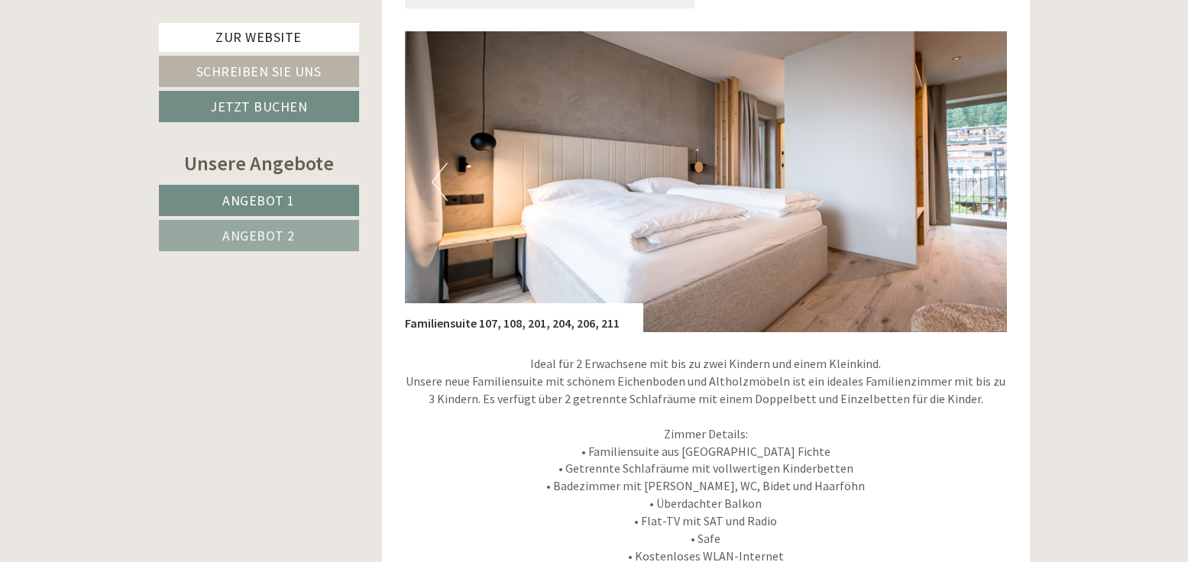
click at [972, 174] on button "Next" at bounding box center [972, 182] width 16 height 38
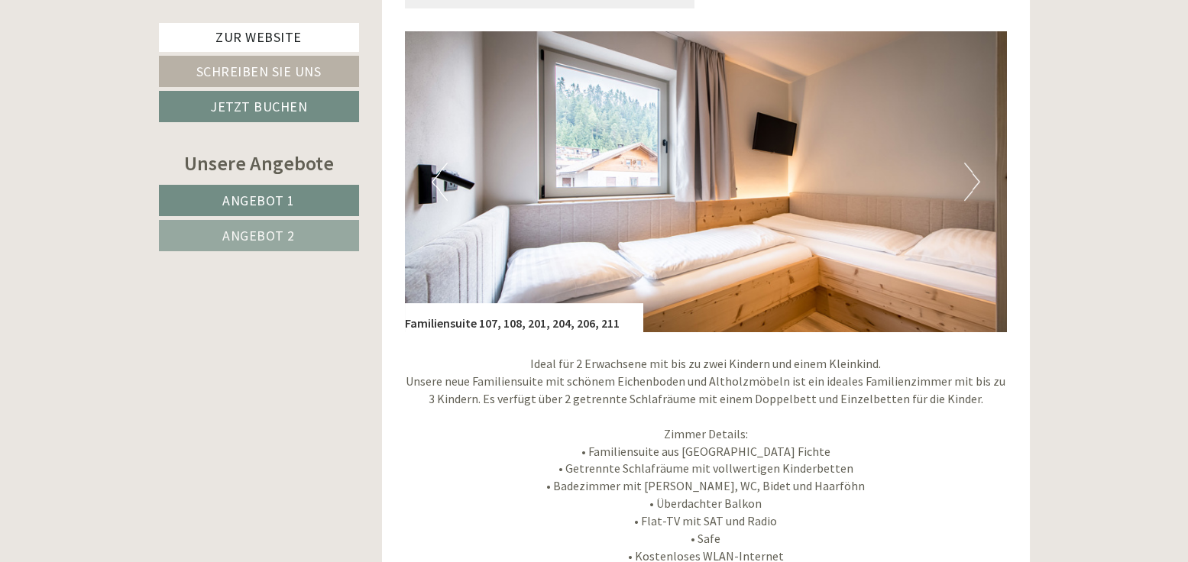
click at [971, 183] on button "Next" at bounding box center [972, 182] width 16 height 38
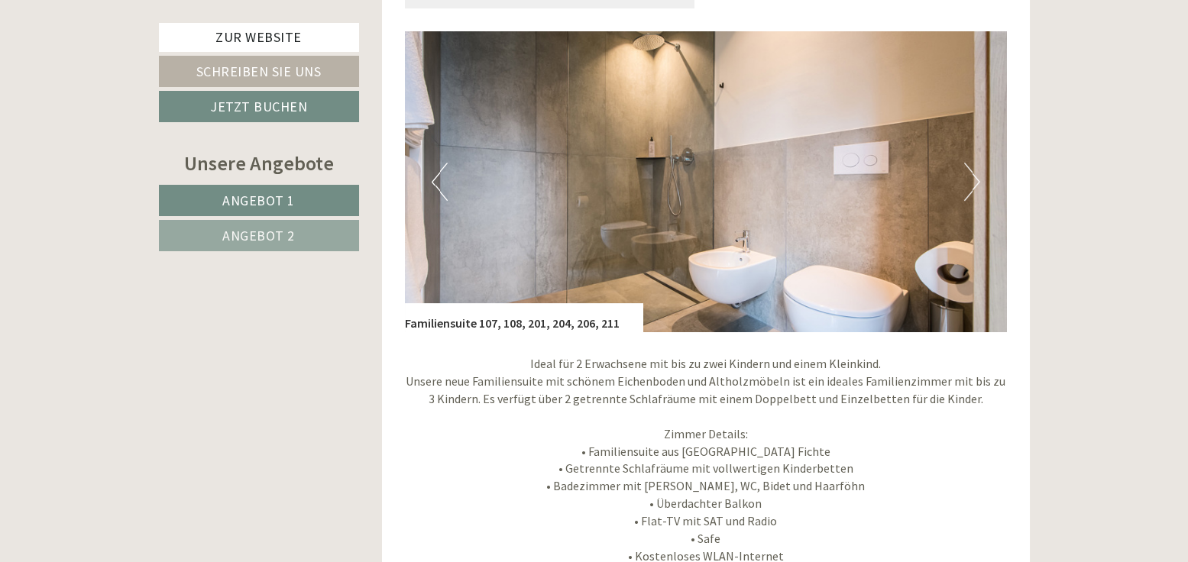
click at [971, 183] on button "Next" at bounding box center [972, 182] width 16 height 38
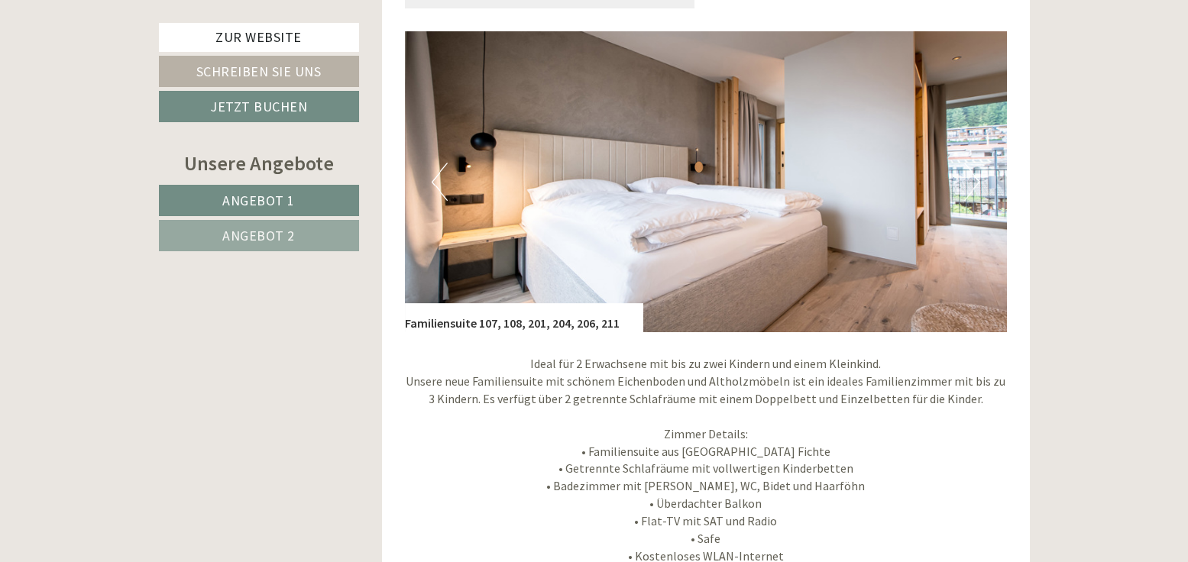
click at [971, 183] on button "Next" at bounding box center [972, 182] width 16 height 38
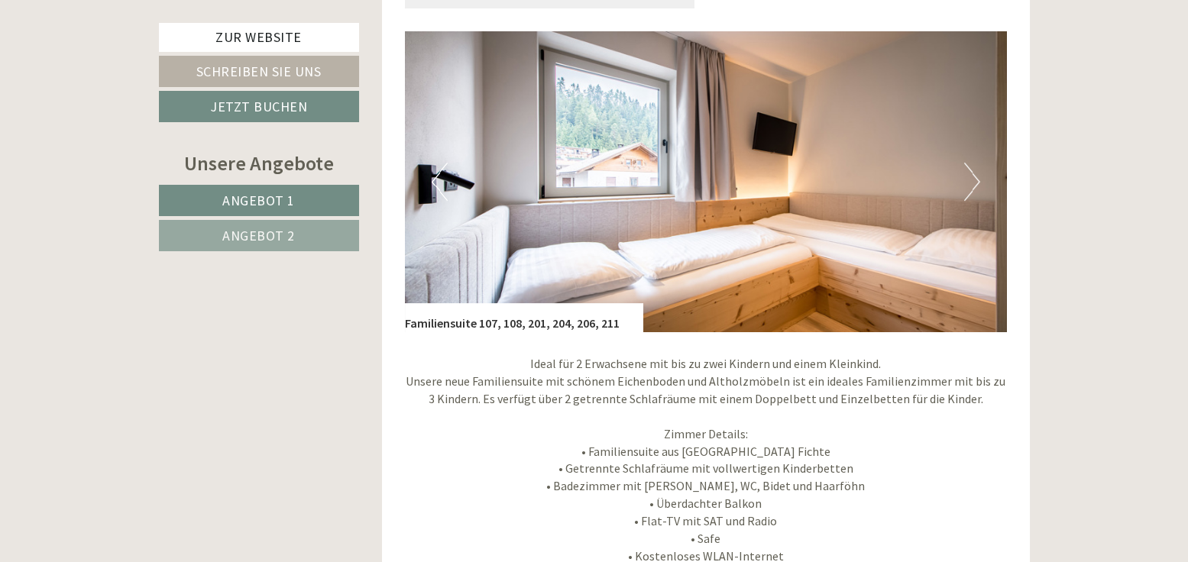
click at [971, 183] on button "Next" at bounding box center [972, 182] width 16 height 38
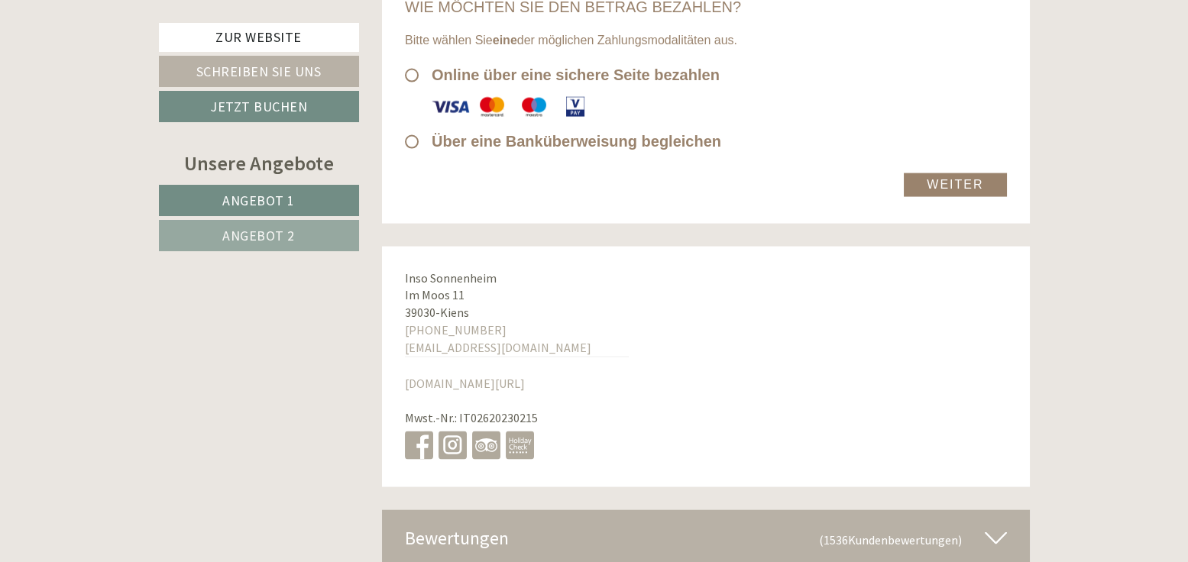
scroll to position [8025, 0]
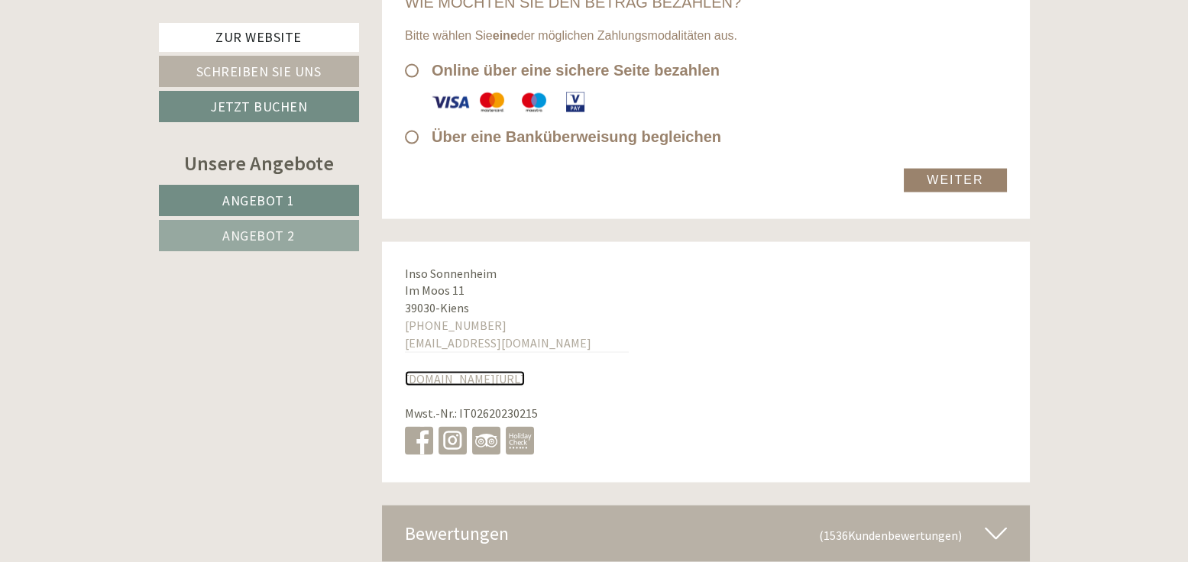
click at [430, 371] on link "www.sonnenheim.it/" at bounding box center [465, 378] width 120 height 15
